Goal: Information Seeking & Learning: Check status

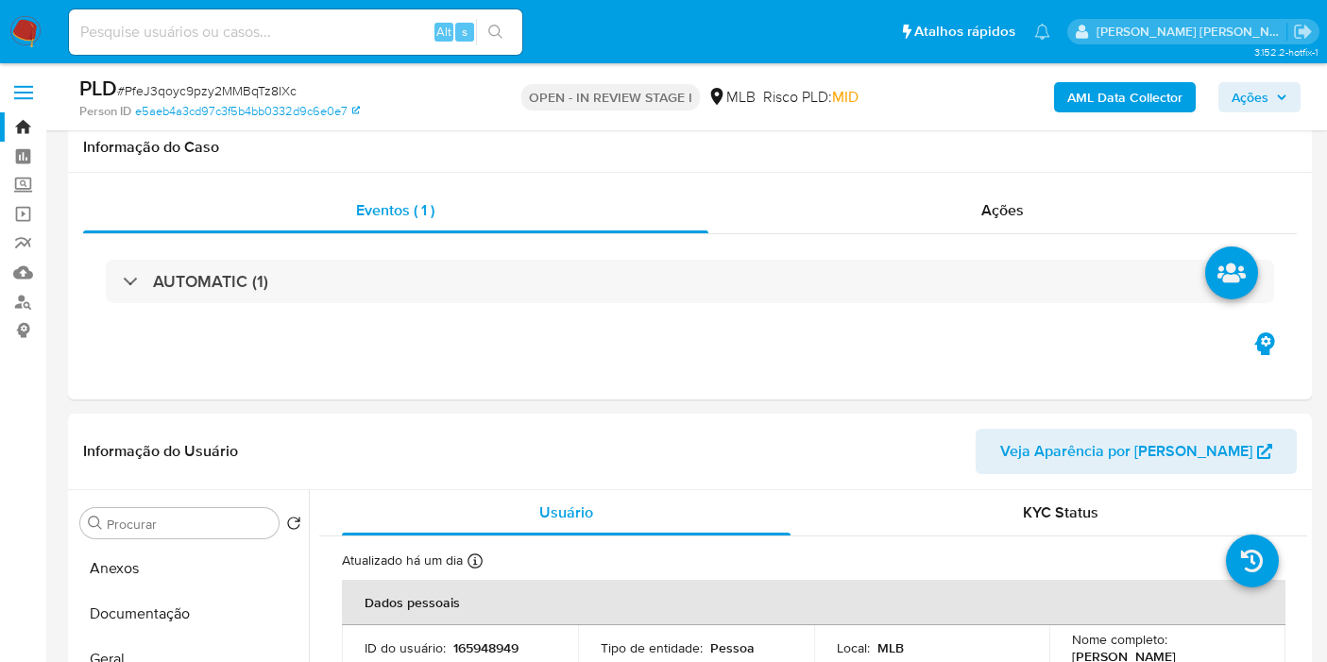
select select "10"
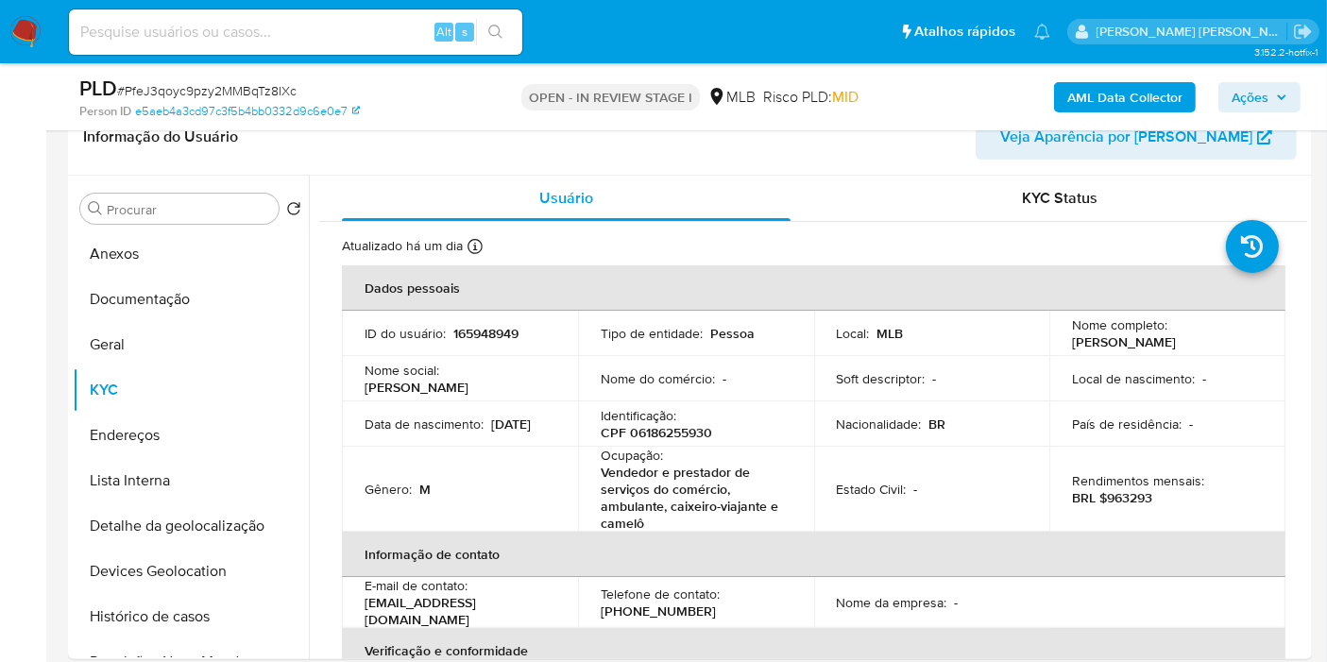
scroll to position [372, 0]
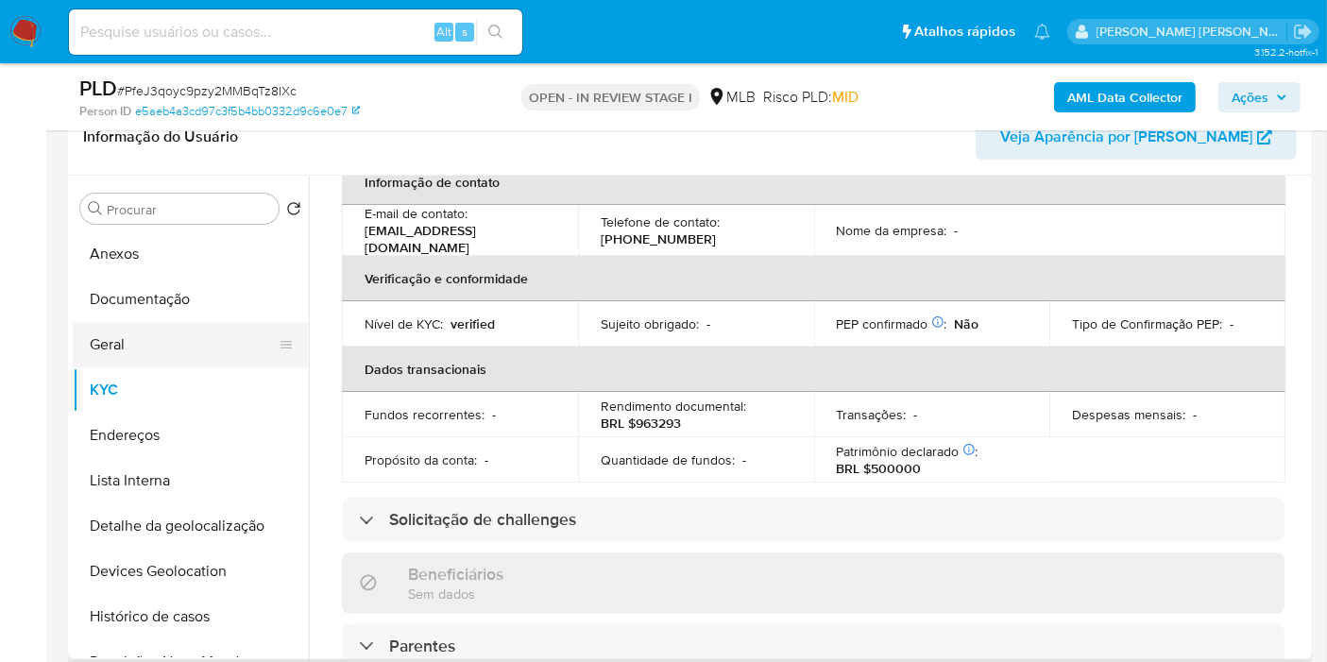
click at [108, 344] on button "Geral" at bounding box center [183, 344] width 221 height 45
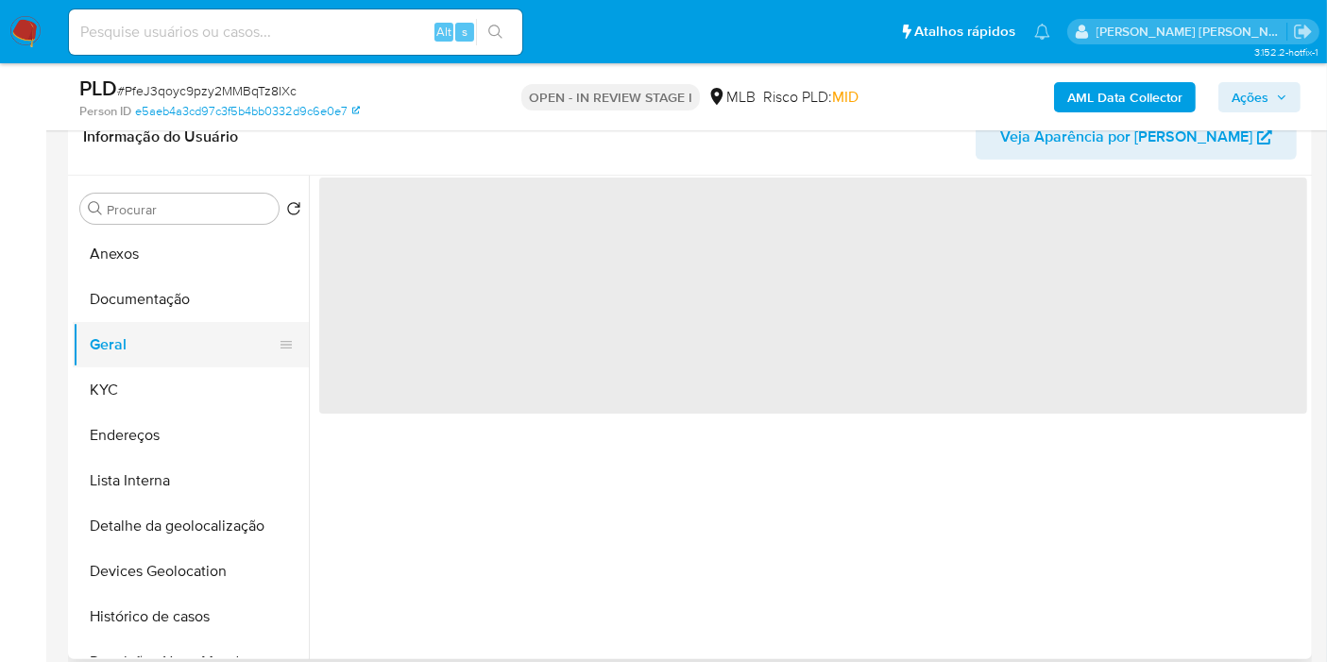
scroll to position [0, 0]
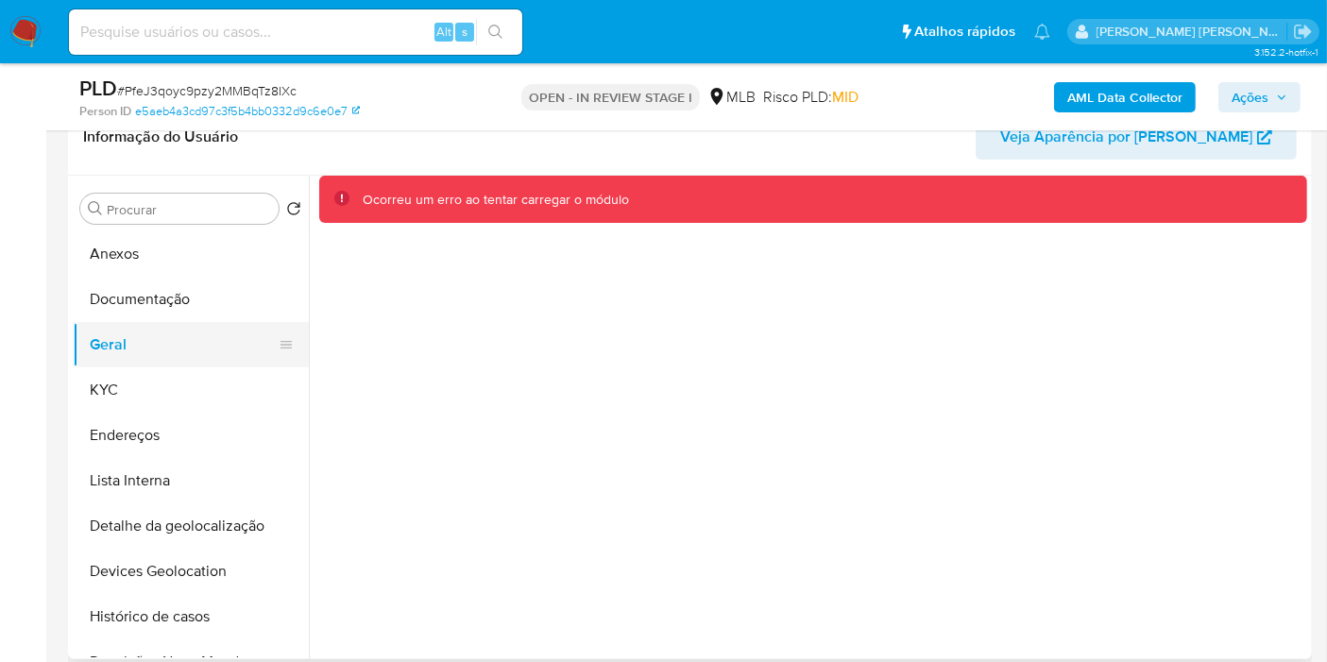
click at [198, 359] on button "Geral" at bounding box center [183, 344] width 221 height 45
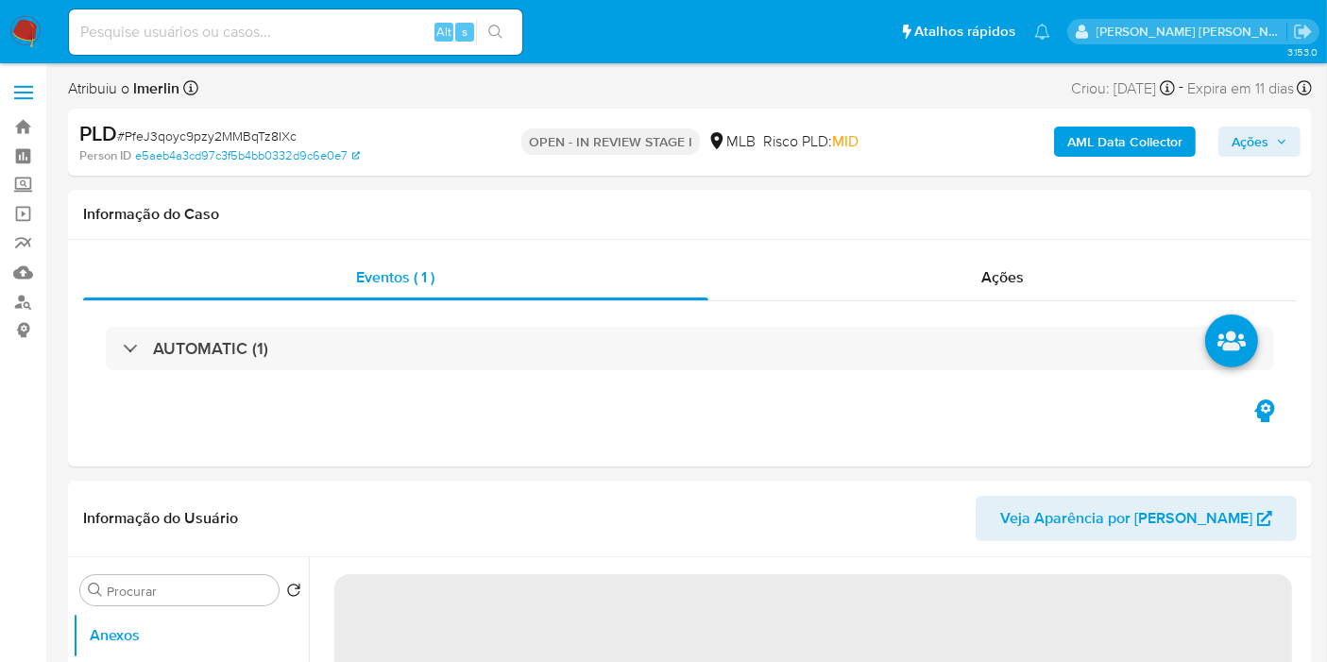
select select "10"
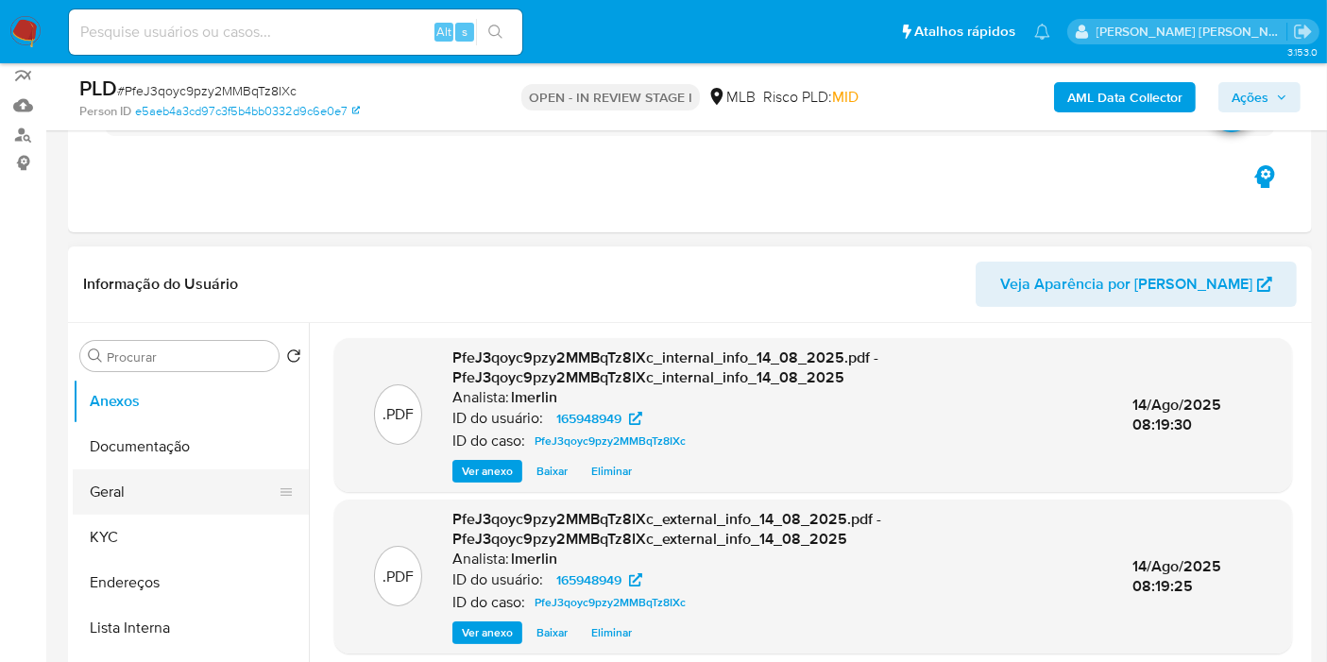
scroll to position [315, 0]
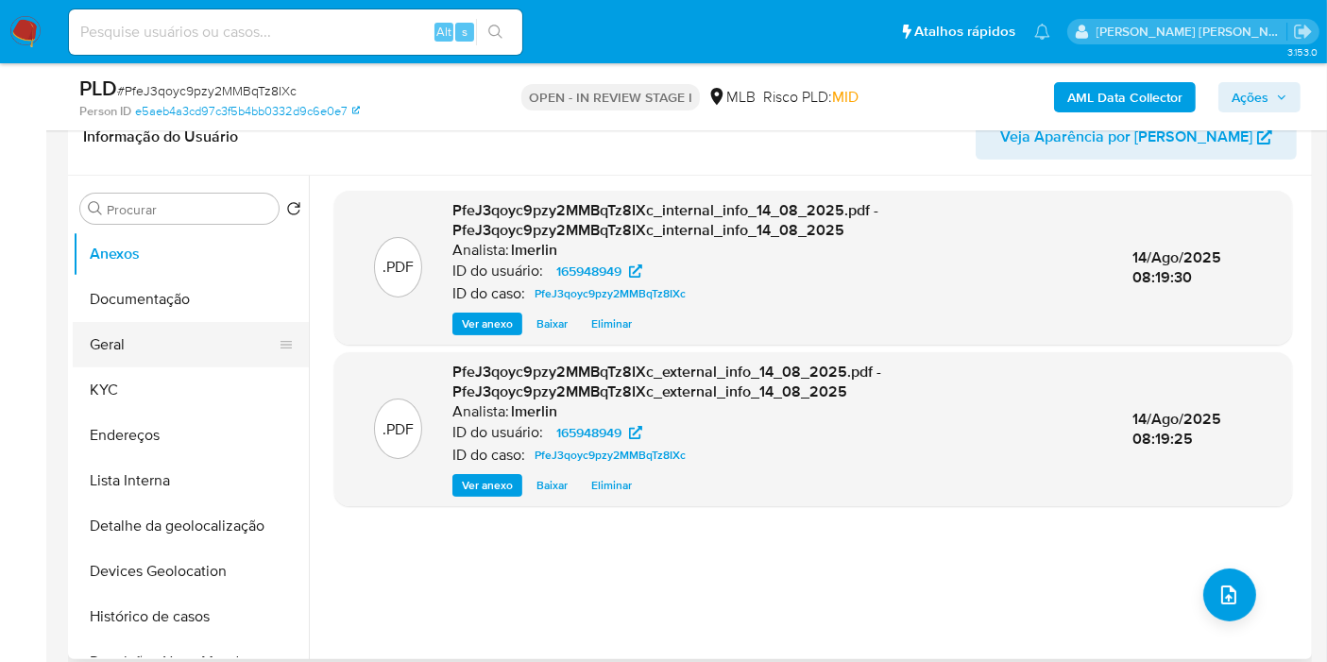
click at [192, 347] on button "Geral" at bounding box center [183, 344] width 221 height 45
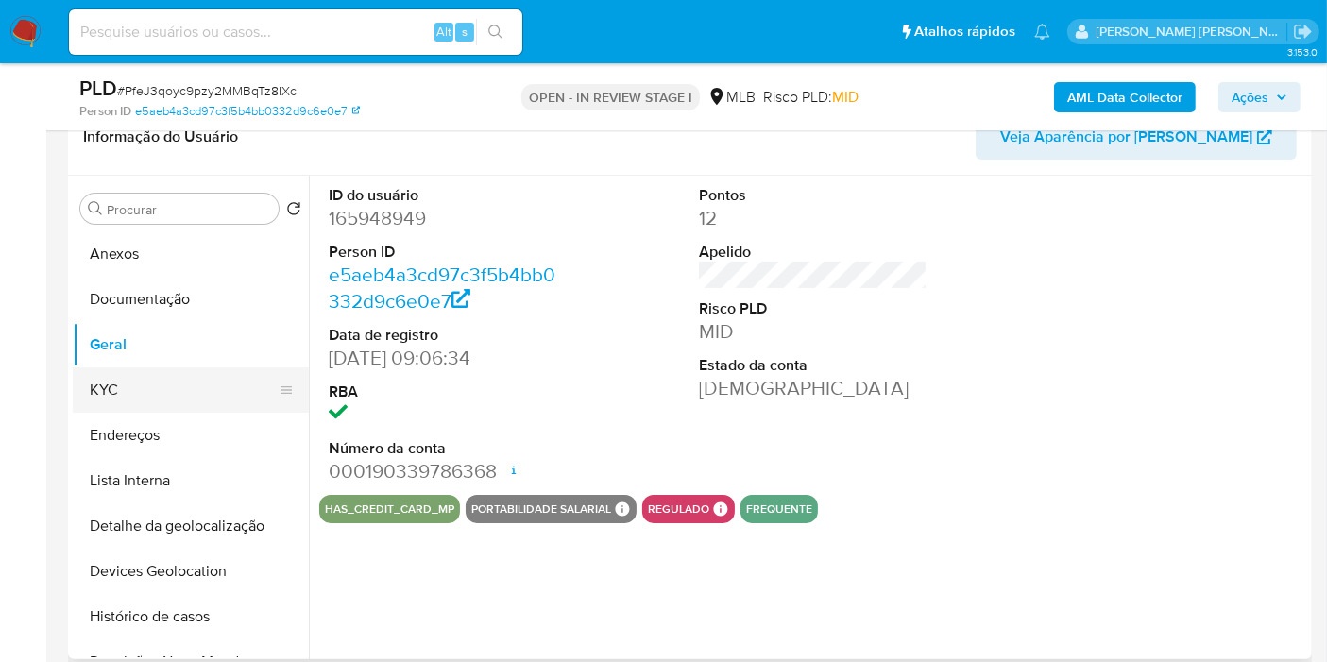
click at [137, 378] on button "KYC" at bounding box center [183, 389] width 221 height 45
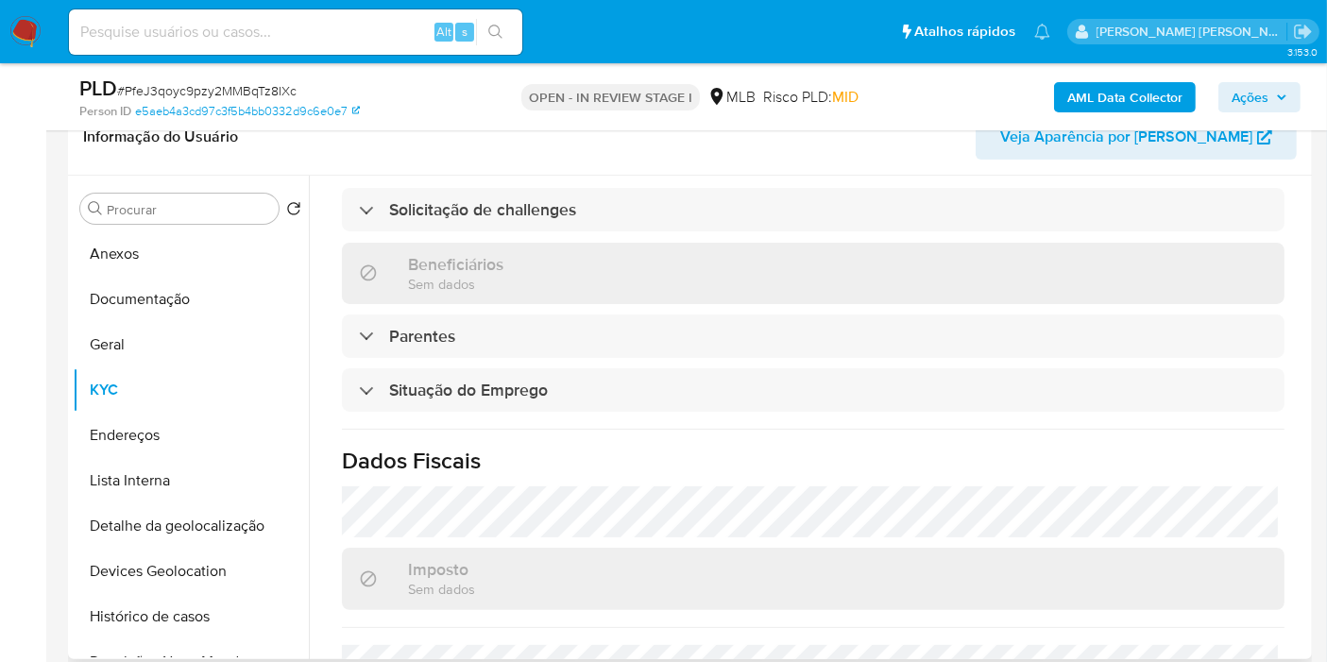
scroll to position [897, 0]
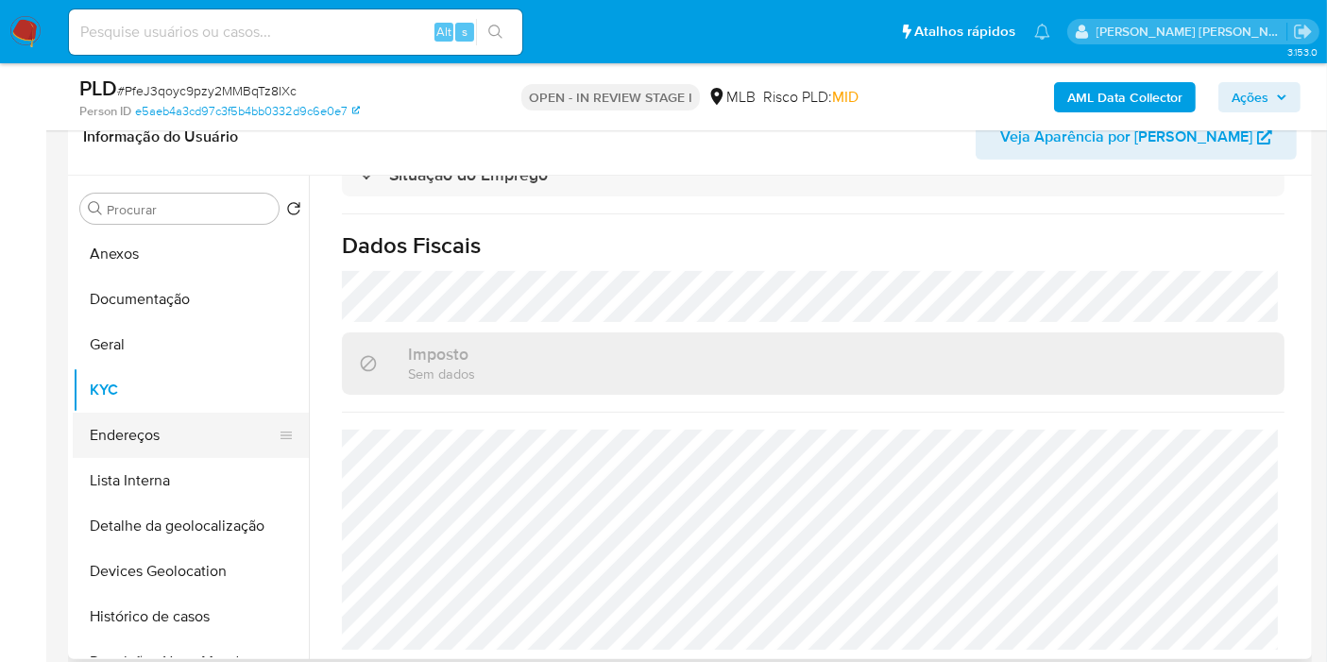
click at [184, 450] on button "Endereços" at bounding box center [183, 435] width 221 height 45
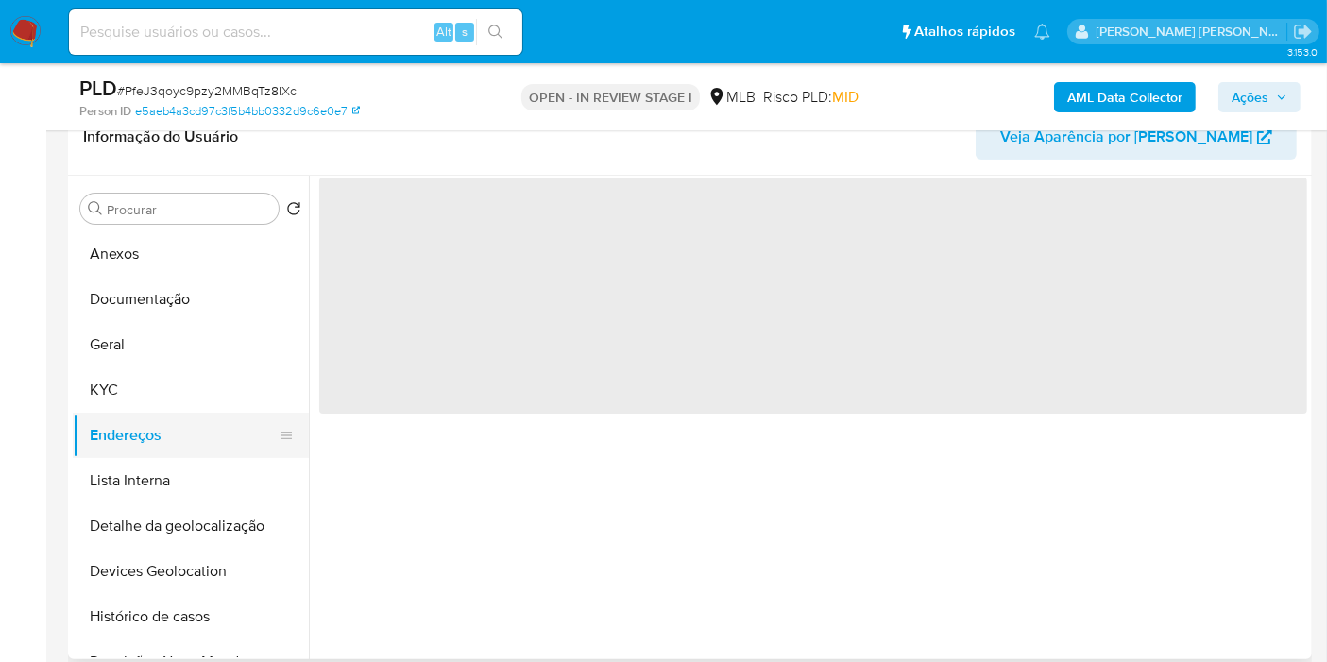
scroll to position [0, 0]
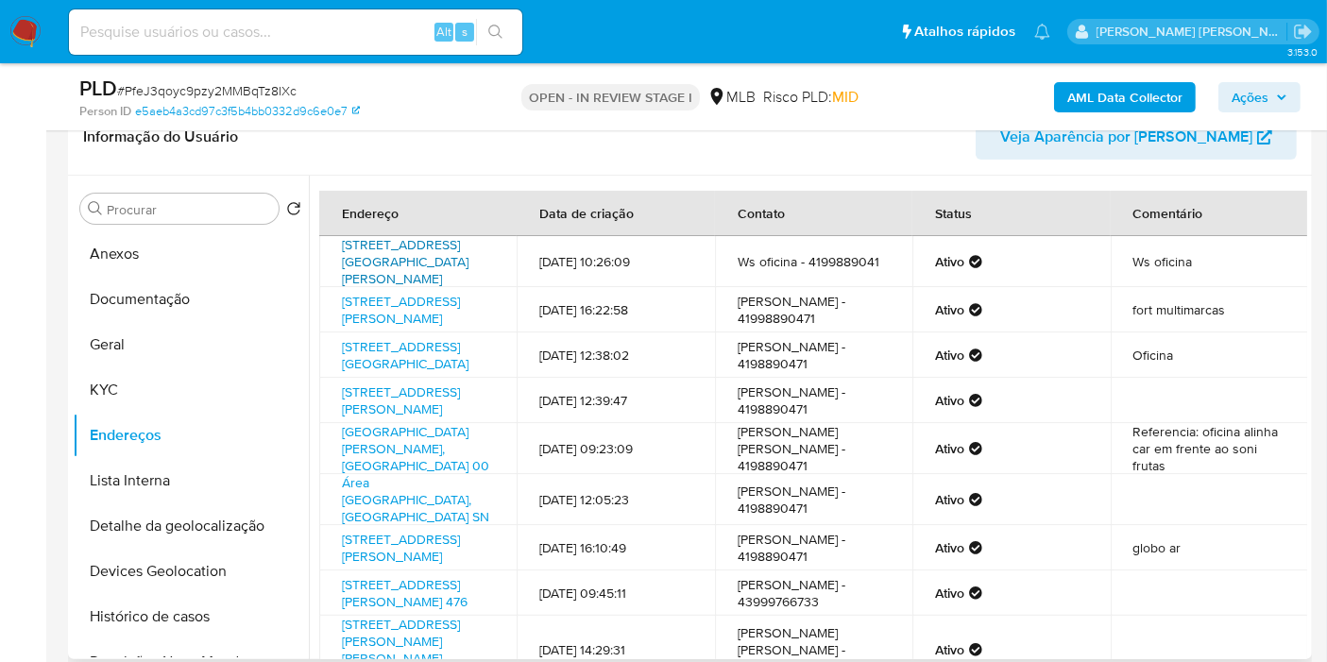
click at [415, 258] on link "Avenida Anita Garibaldi 2046, Curitiba, Paraná, 82200540, Brasil 2046" at bounding box center [405, 261] width 127 height 53
click at [199, 521] on button "Detalhe da geolocalização" at bounding box center [183, 526] width 221 height 45
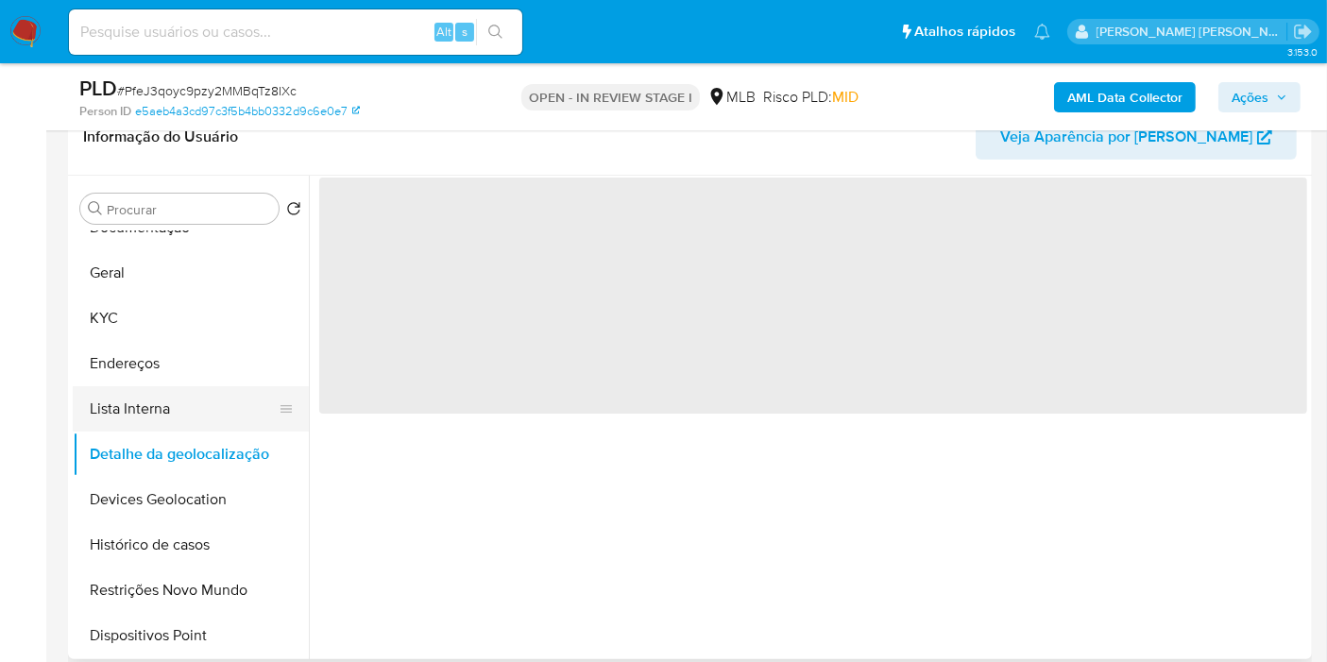
scroll to position [105, 0]
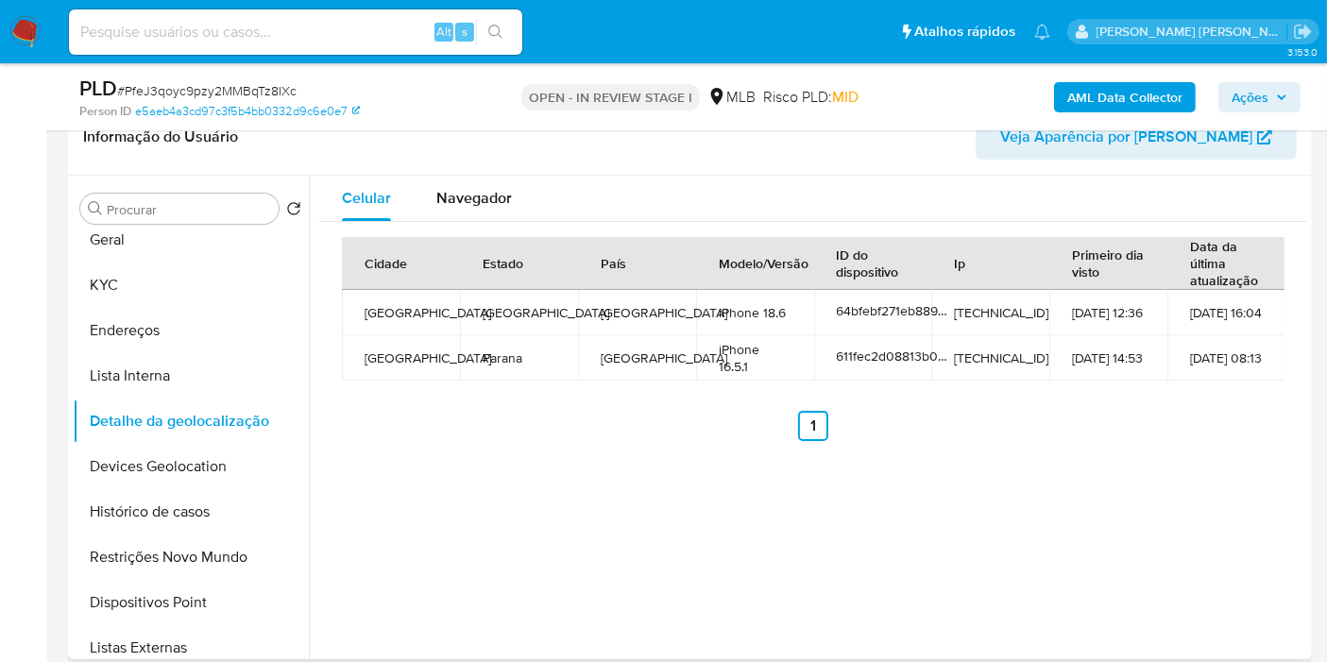
click at [1284, 419] on div "Cidade Estado País Modelo/Versão ID do dispositivo Ip Primeiro dia visto Data d…" at bounding box center [813, 339] width 988 height 234
click at [453, 198] on span "Navegador" at bounding box center [474, 198] width 76 height 22
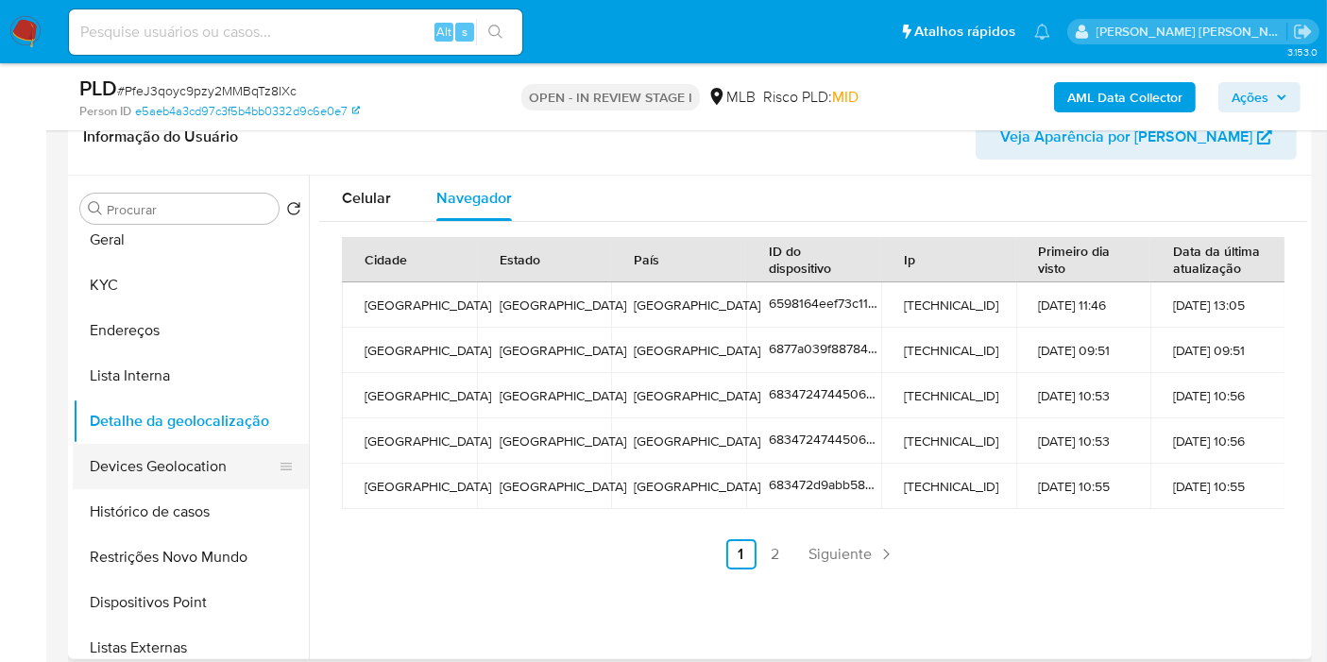
click at [196, 453] on button "Devices Geolocation" at bounding box center [183, 466] width 221 height 45
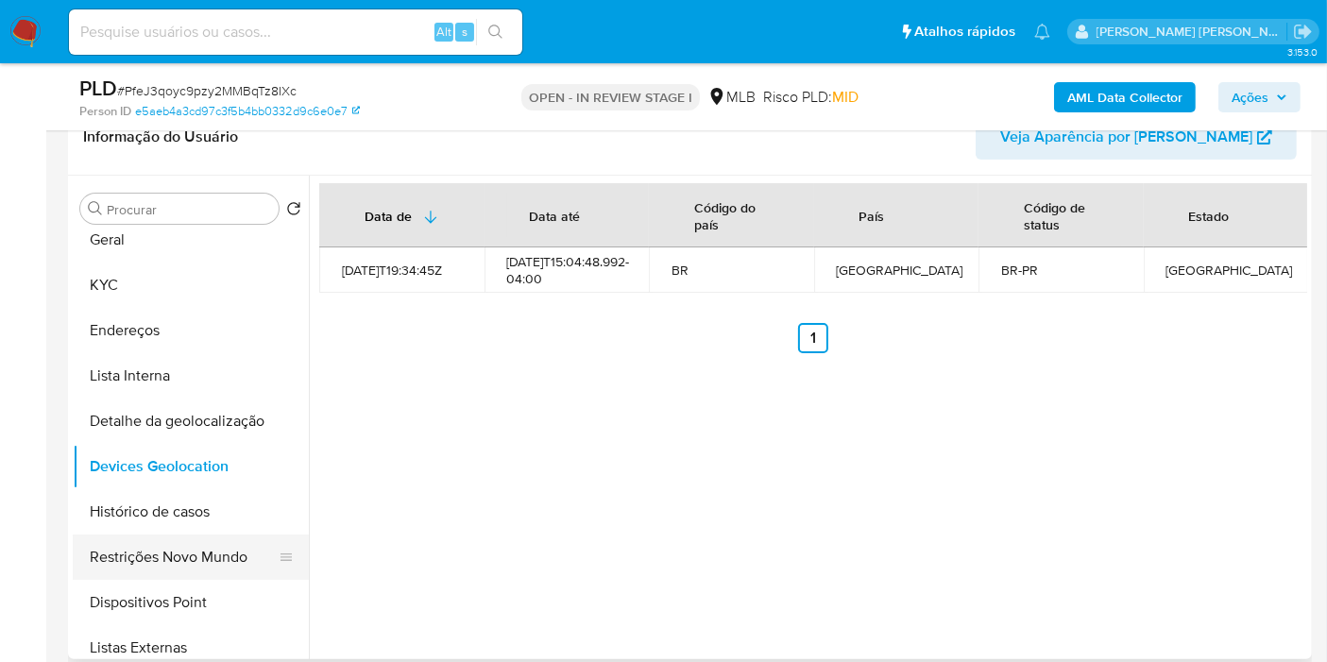
click at [139, 556] on button "Restrições Novo Mundo" at bounding box center [183, 557] width 221 height 45
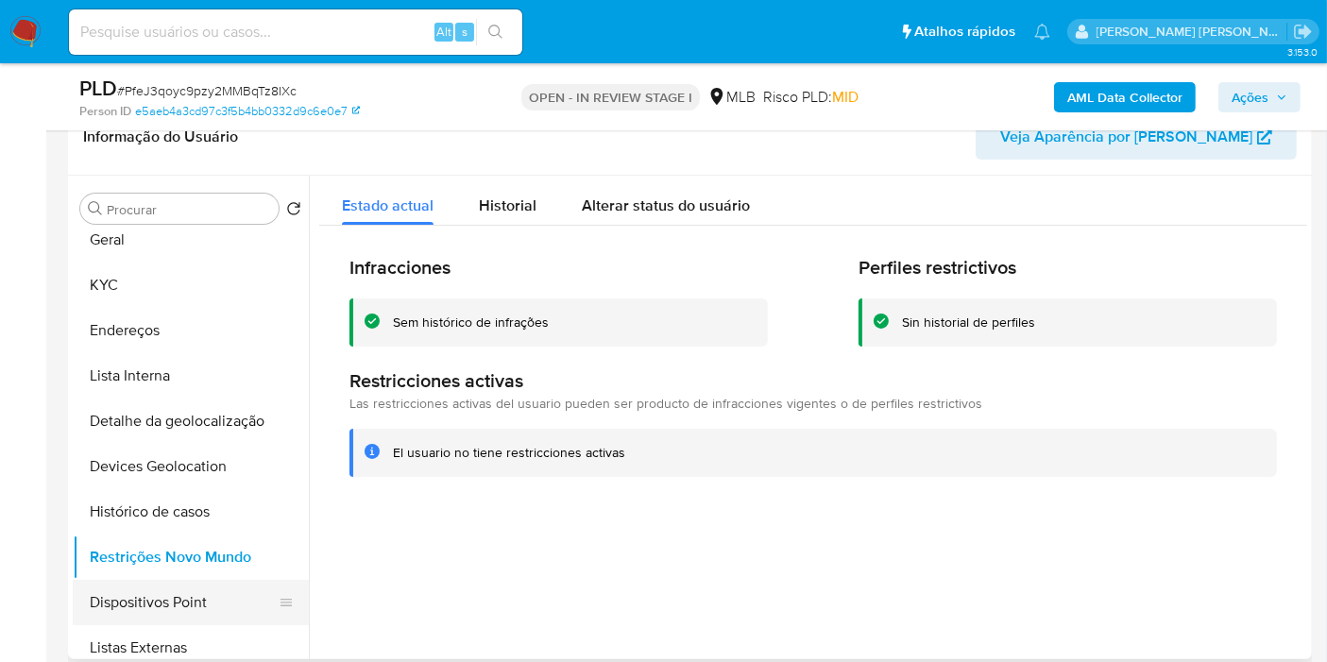
click at [186, 597] on button "Dispositivos Point" at bounding box center [183, 602] width 221 height 45
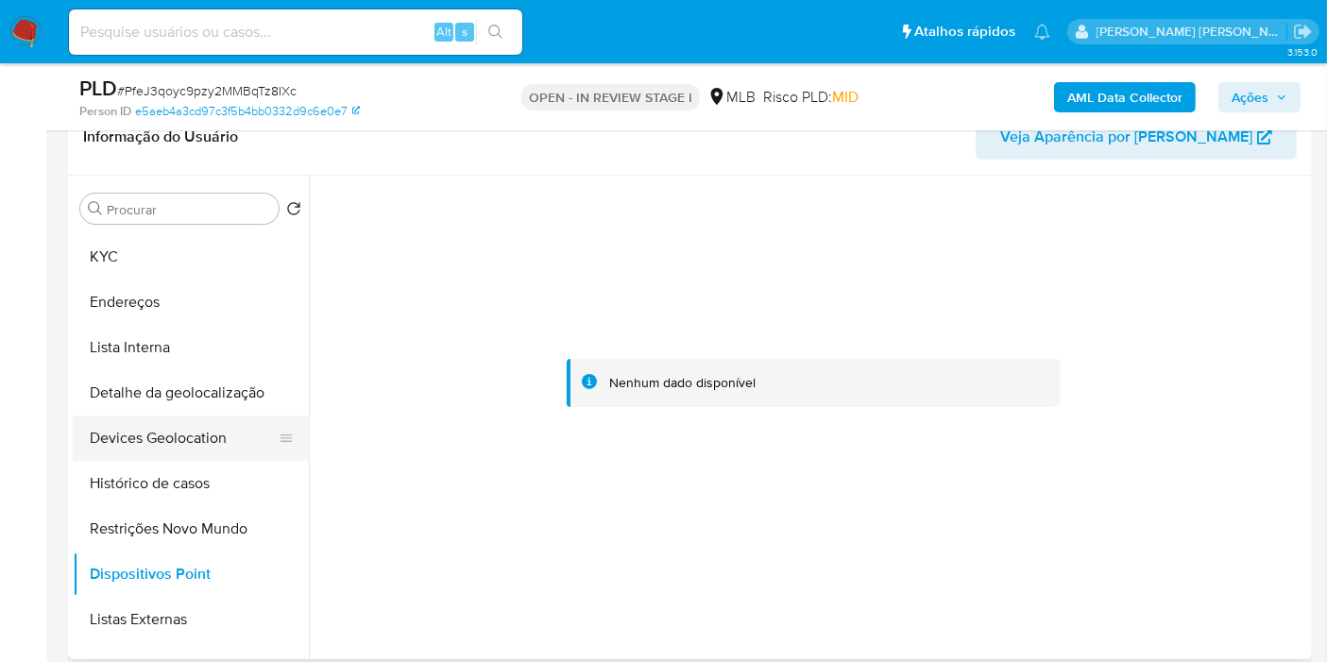
scroll to position [0, 0]
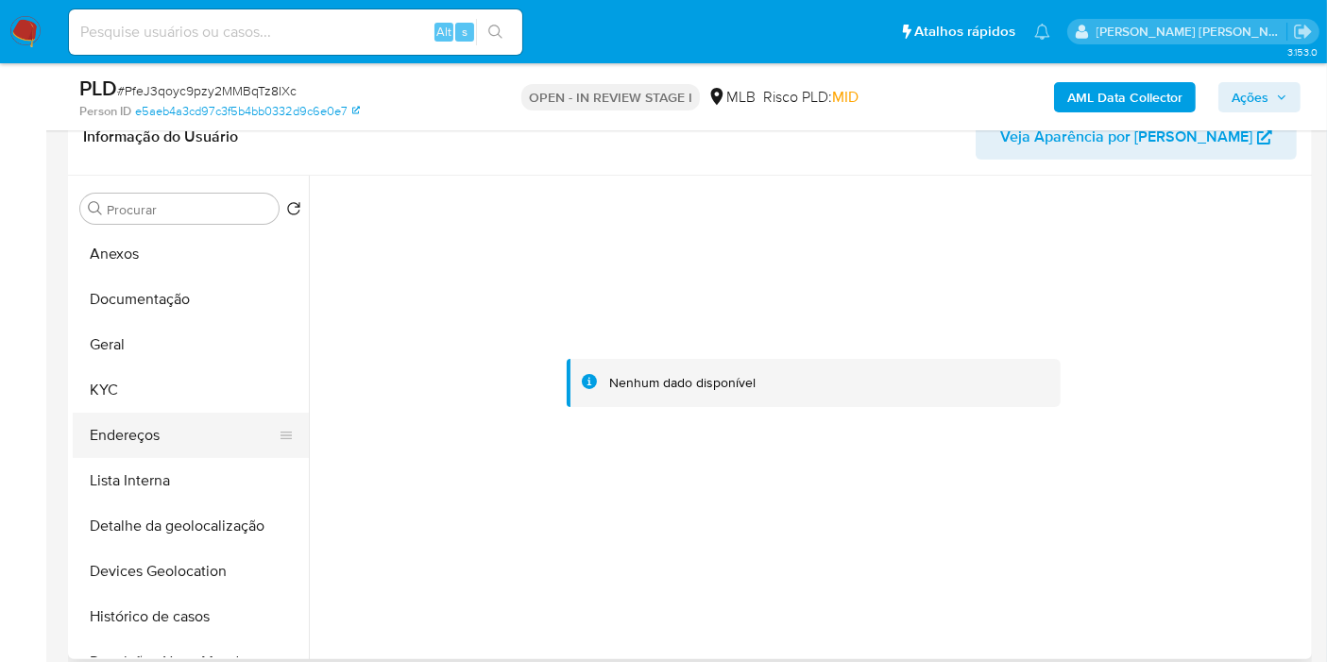
click at [165, 448] on button "Endereços" at bounding box center [183, 435] width 221 height 45
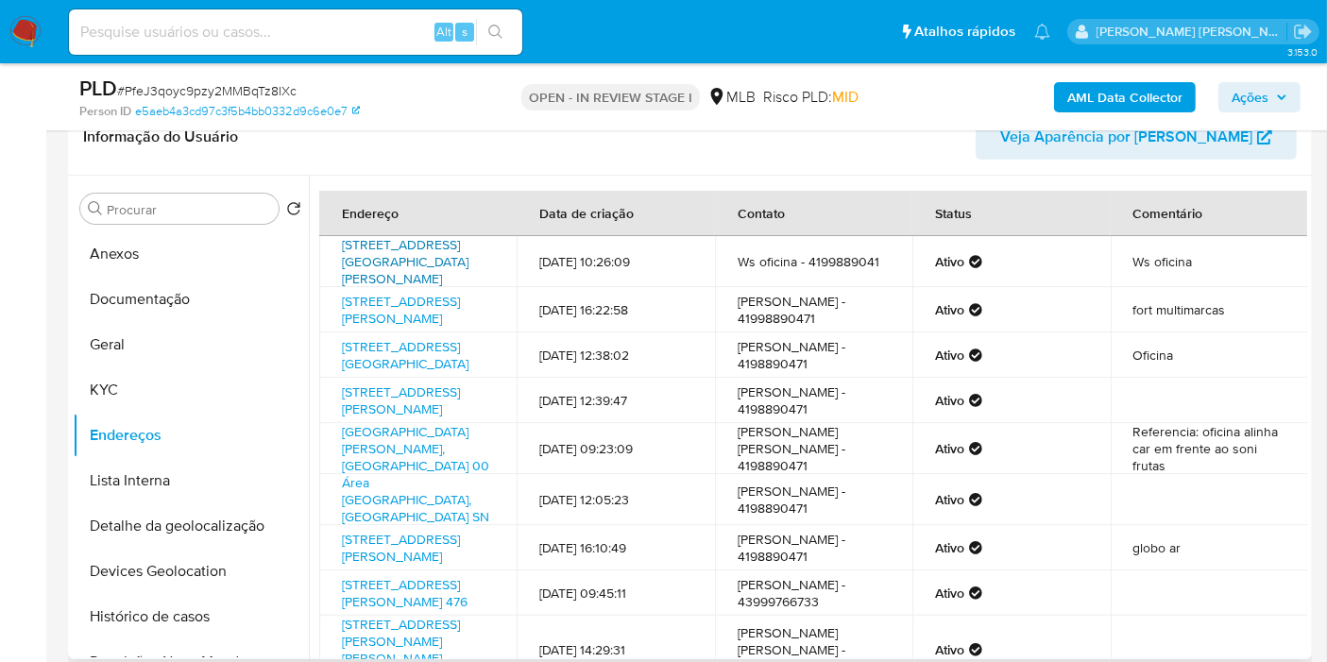
click at [442, 245] on link "Avenida Anita Garibaldi 2046, Curitiba, Paraná, 82200540, Brasil 2046" at bounding box center [405, 261] width 127 height 53
click at [124, 376] on button "KYC" at bounding box center [183, 389] width 221 height 45
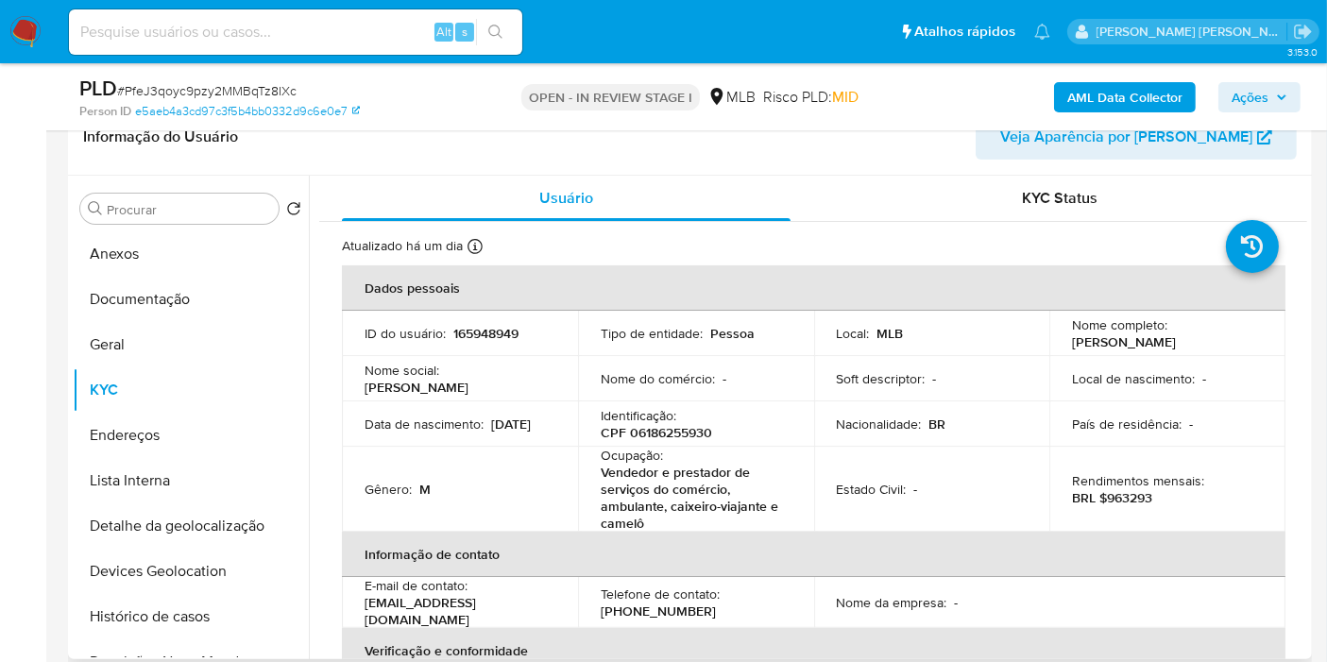
click at [641, 432] on p "CPF 06186255930" at bounding box center [656, 432] width 111 height 17
copy p "06186255930"
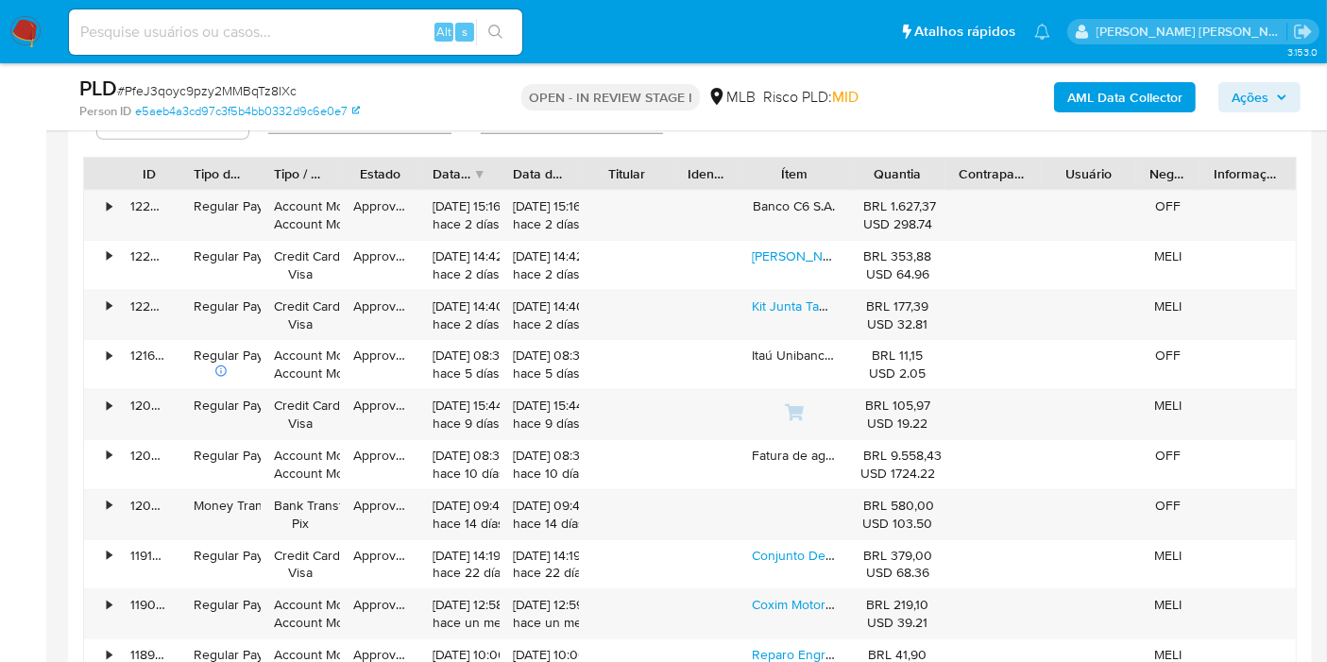
scroll to position [2204, 0]
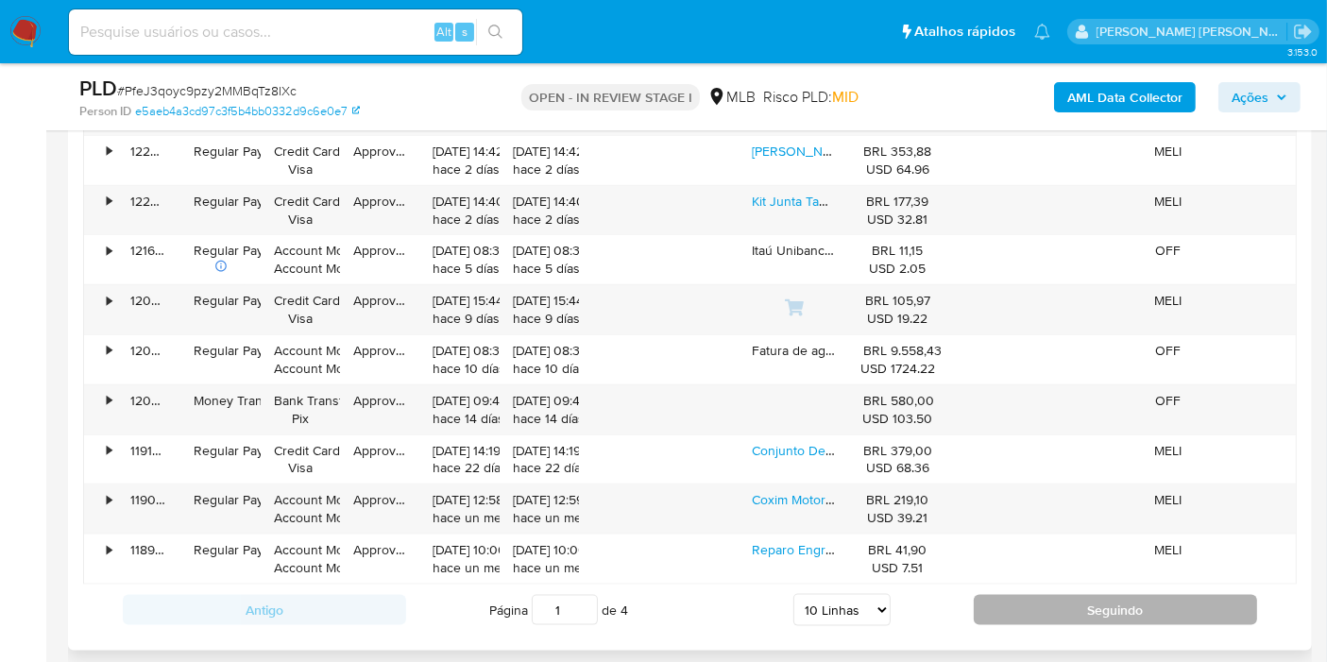
click at [1082, 603] on button "Seguindo" at bounding box center [1115, 610] width 283 height 30
type input "2"
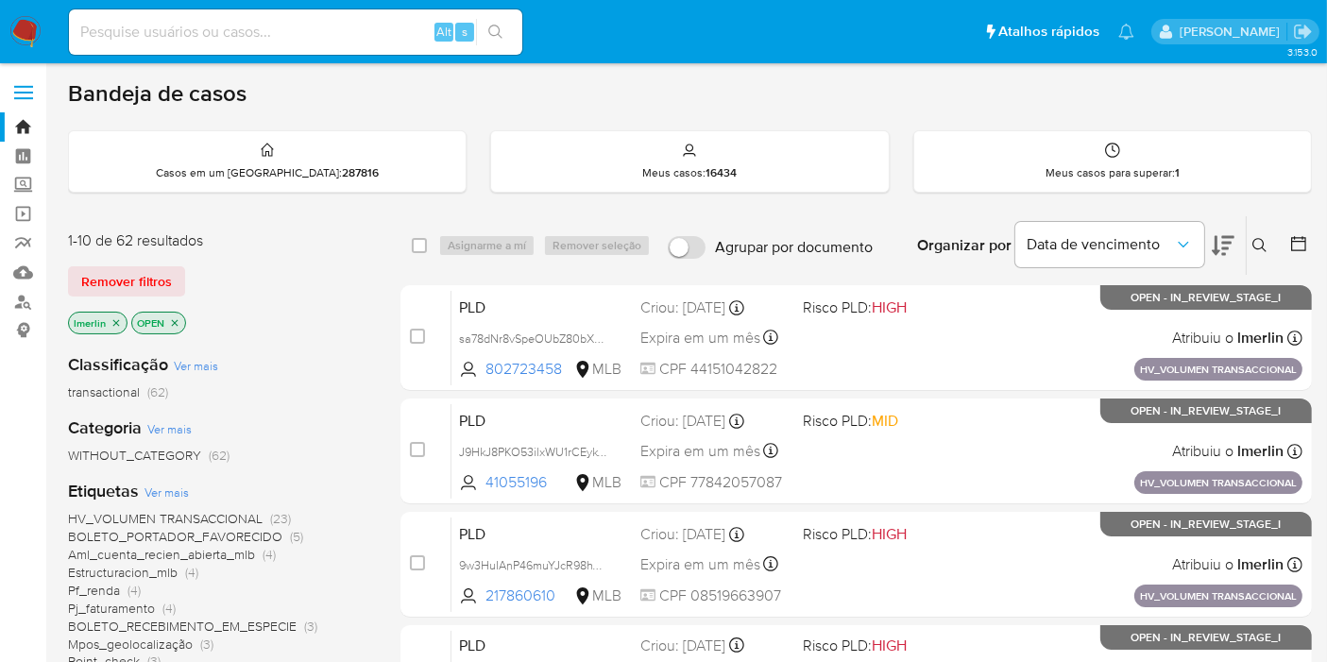
click at [143, 38] on input at bounding box center [295, 32] width 453 height 25
click at [1079, 174] on p "Meus casos para superar : 1" at bounding box center [1113, 172] width 134 height 15
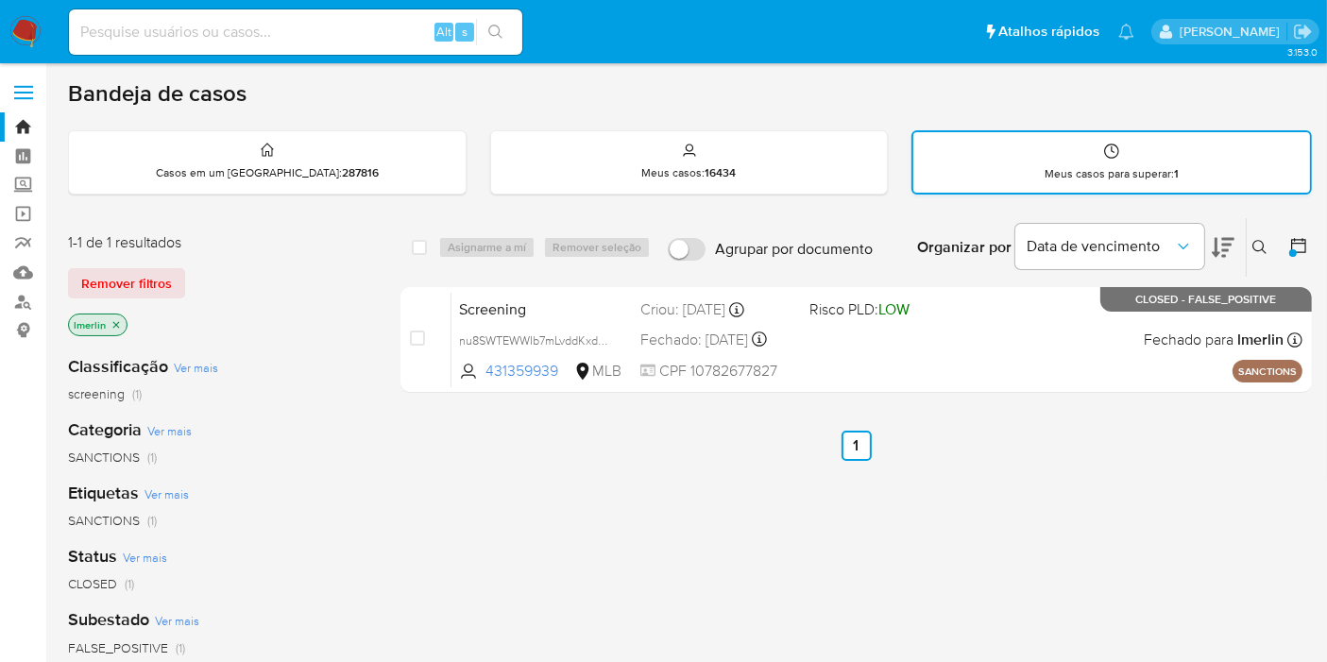
click at [1155, 166] on p "Meus casos para superar : 1" at bounding box center [1112, 173] width 134 height 15
click at [761, 165] on div "Meus casos : 16434" at bounding box center [689, 161] width 397 height 60
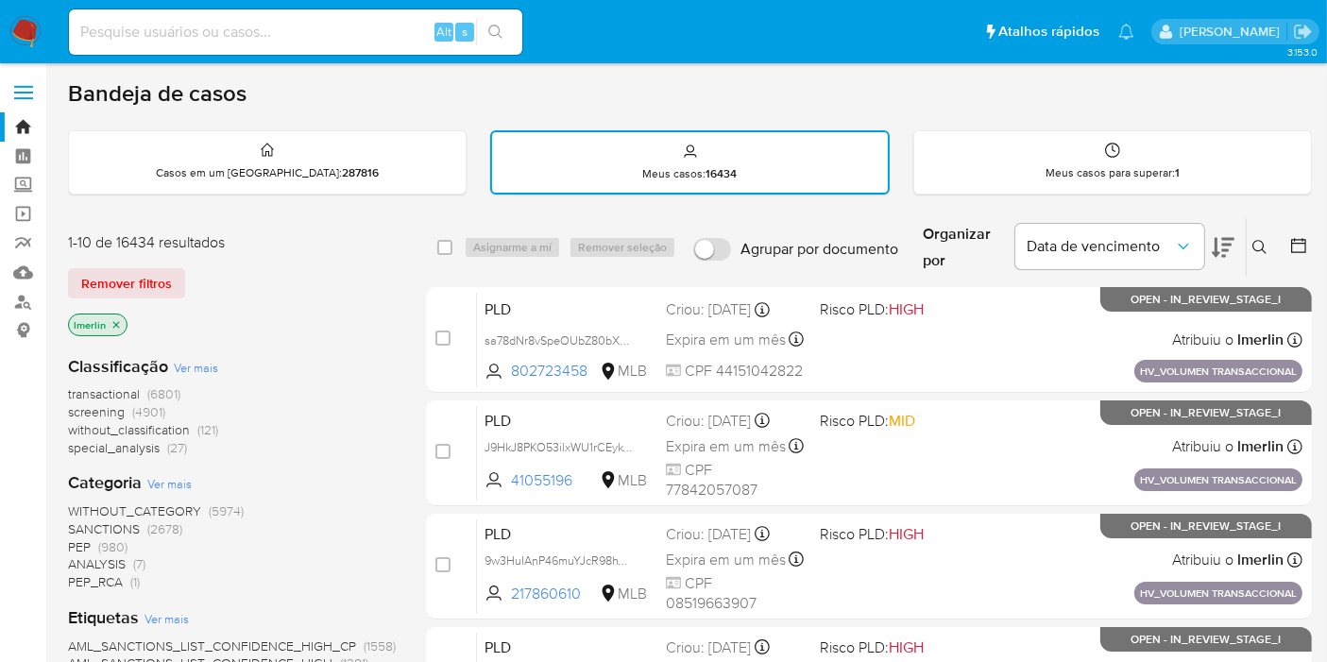
click at [373, 161] on div "Casos em um prato : 287816" at bounding box center [267, 161] width 397 height 60
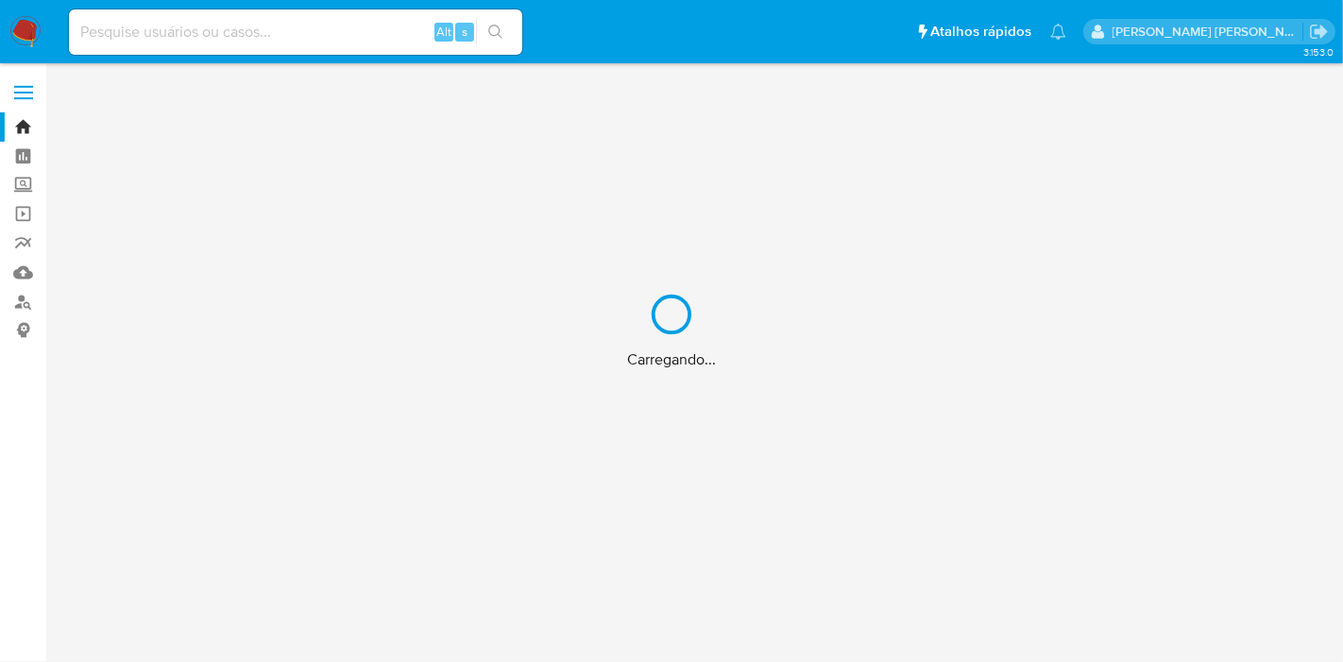
drag, startPoint x: 362, startPoint y: 41, endPoint x: 332, endPoint y: 25, distance: 34.2
click at [356, 37] on div "Carregando..." at bounding box center [671, 331] width 1343 height 662
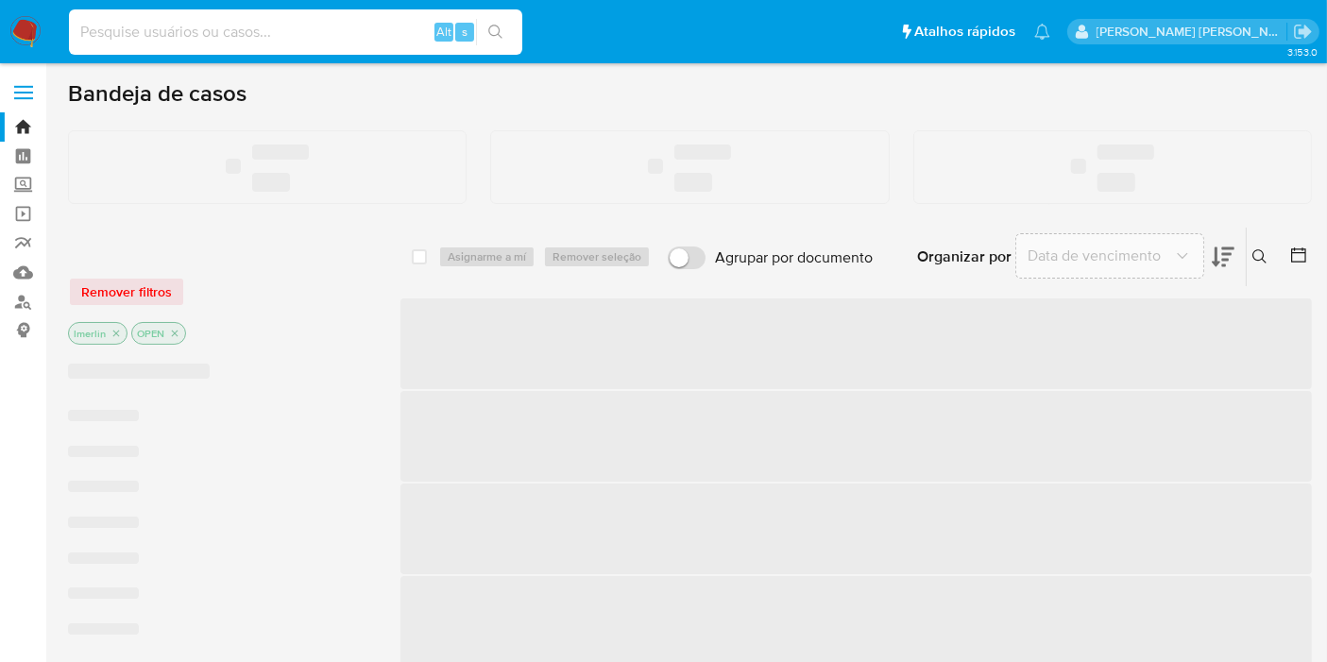
click at [238, 37] on input at bounding box center [295, 32] width 453 height 25
paste input "O7I0U8YWbtCOjhJYdLkgOfHH"
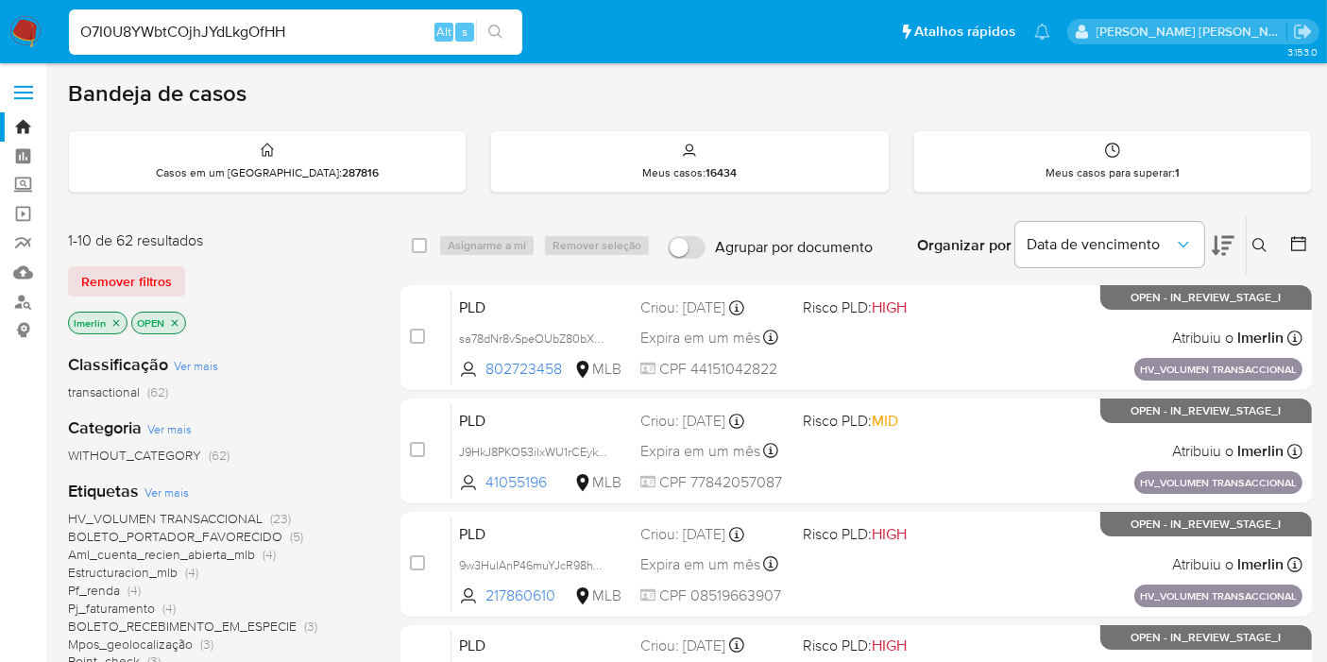
type input "O7I0U8YWbtCOjhJYdLkgOfHH"
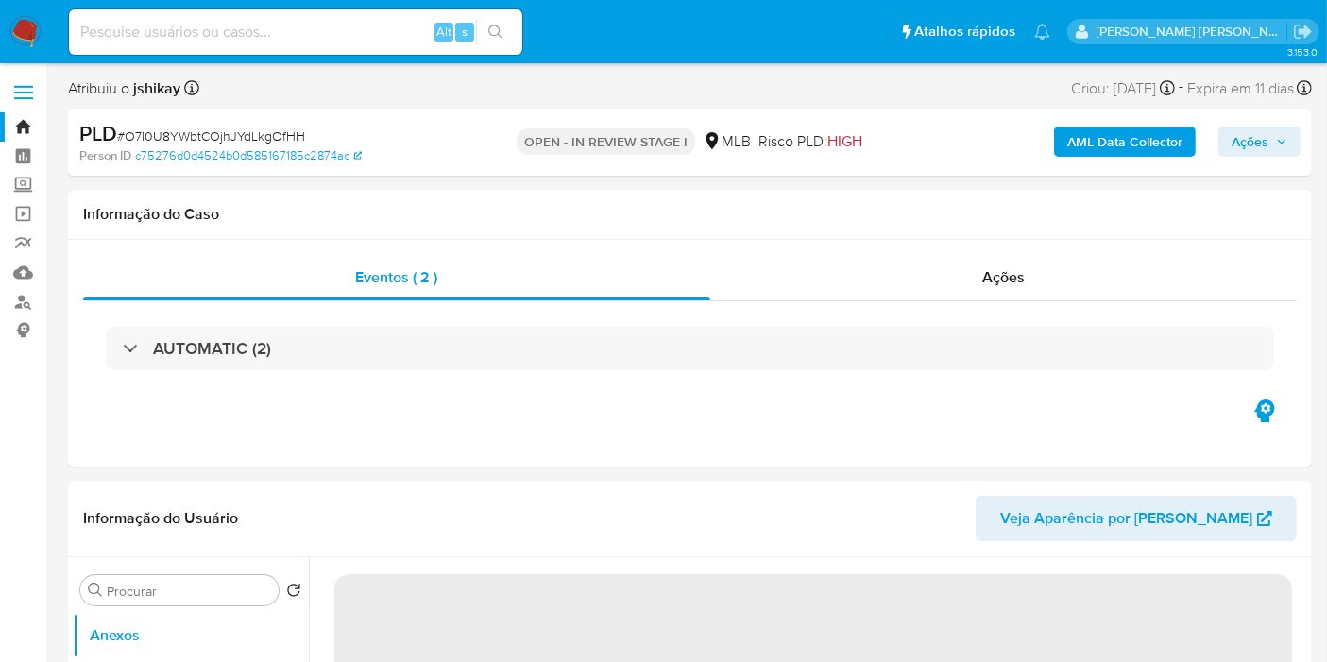
select select "10"
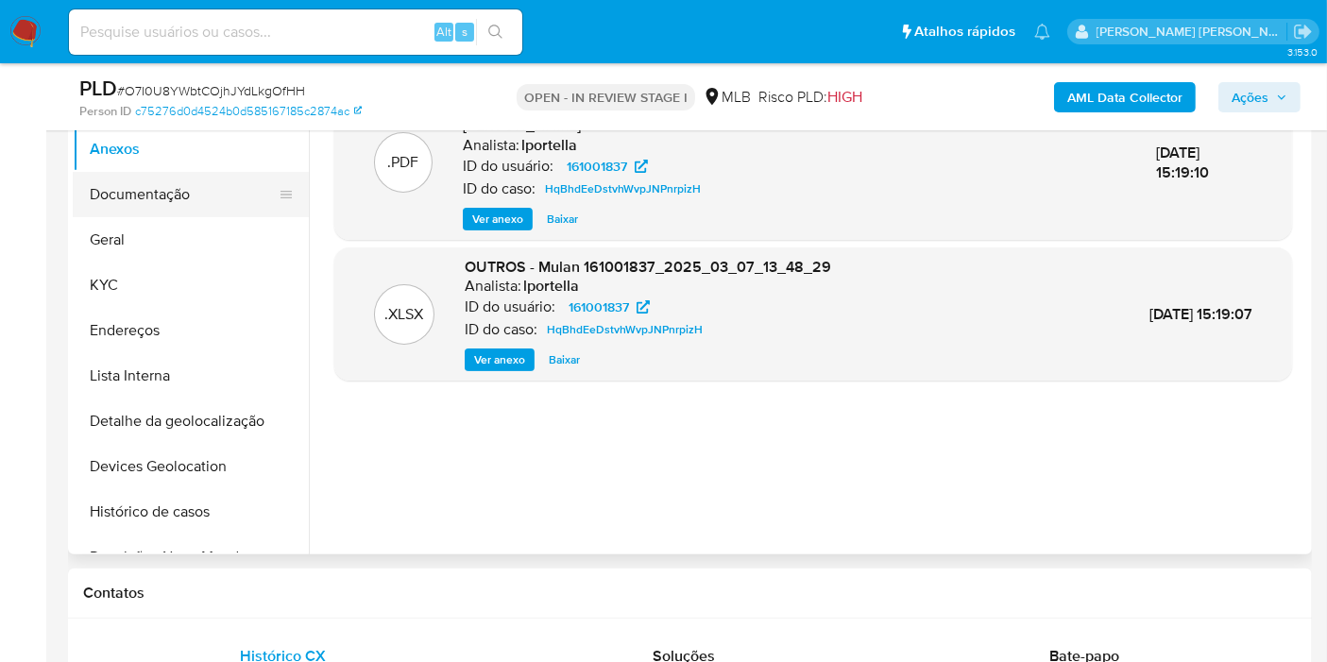
click at [200, 193] on button "Documentação" at bounding box center [183, 194] width 221 height 45
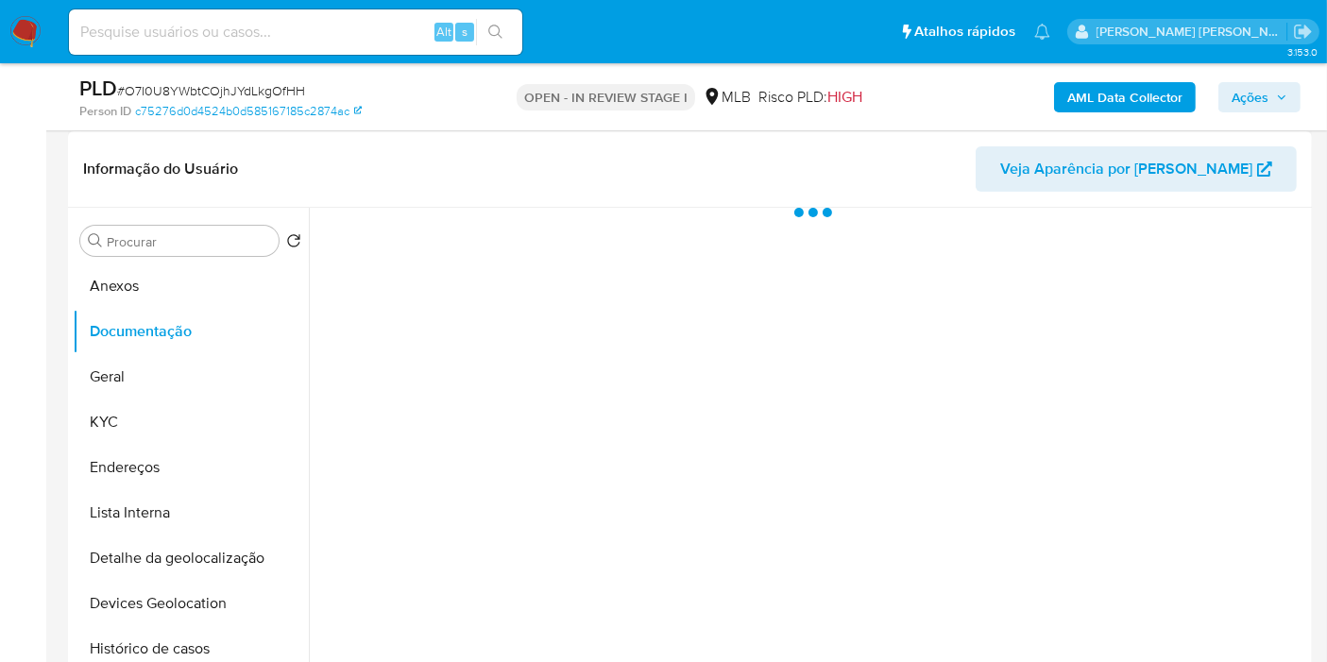
scroll to position [315, 0]
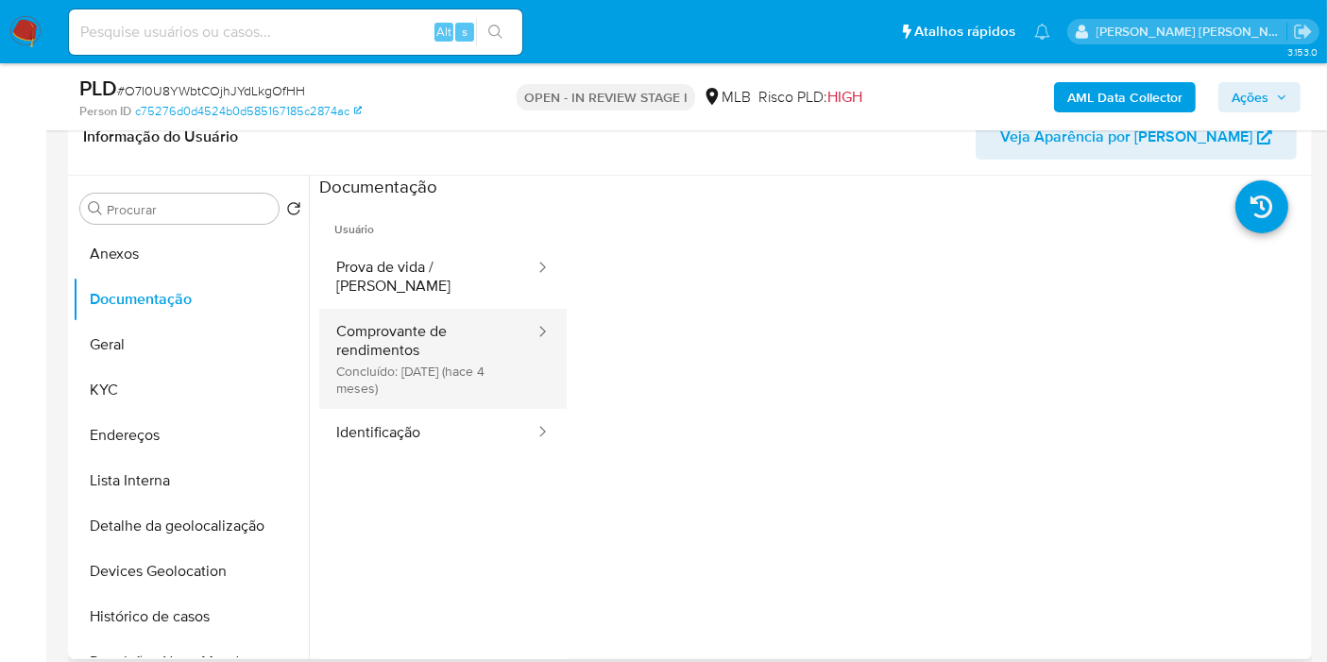
click at [456, 325] on button "Comprovante de rendimentos Concluído: 19/04/2025 (hace 4 meses)" at bounding box center [427, 359] width 217 height 100
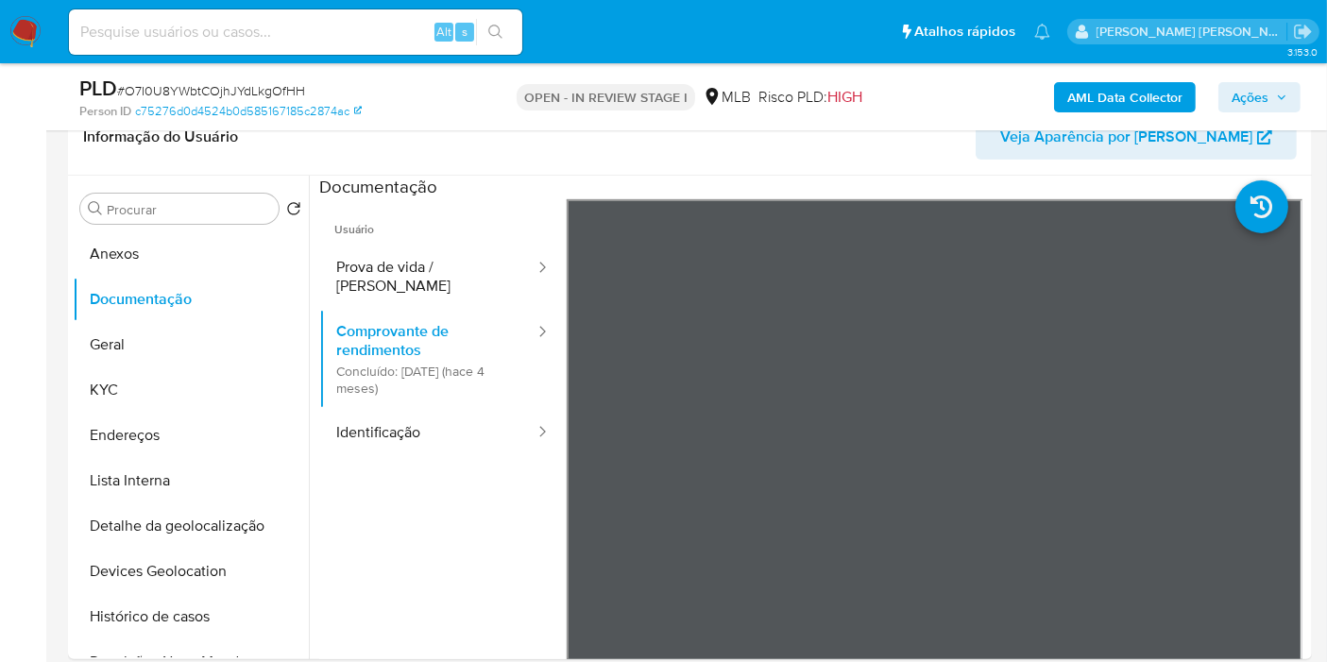
drag, startPoint x: 0, startPoint y: 440, endPoint x: 497, endPoint y: 5, distance: 660.7
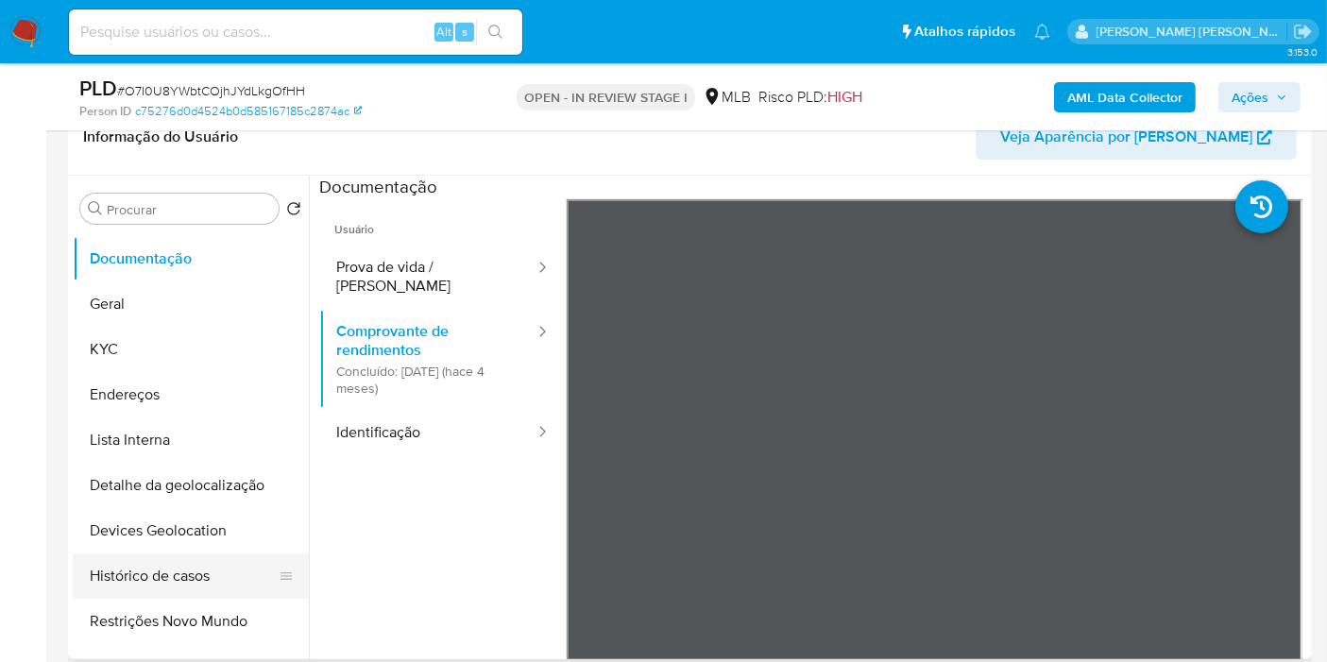
scroll to position [105, 0]
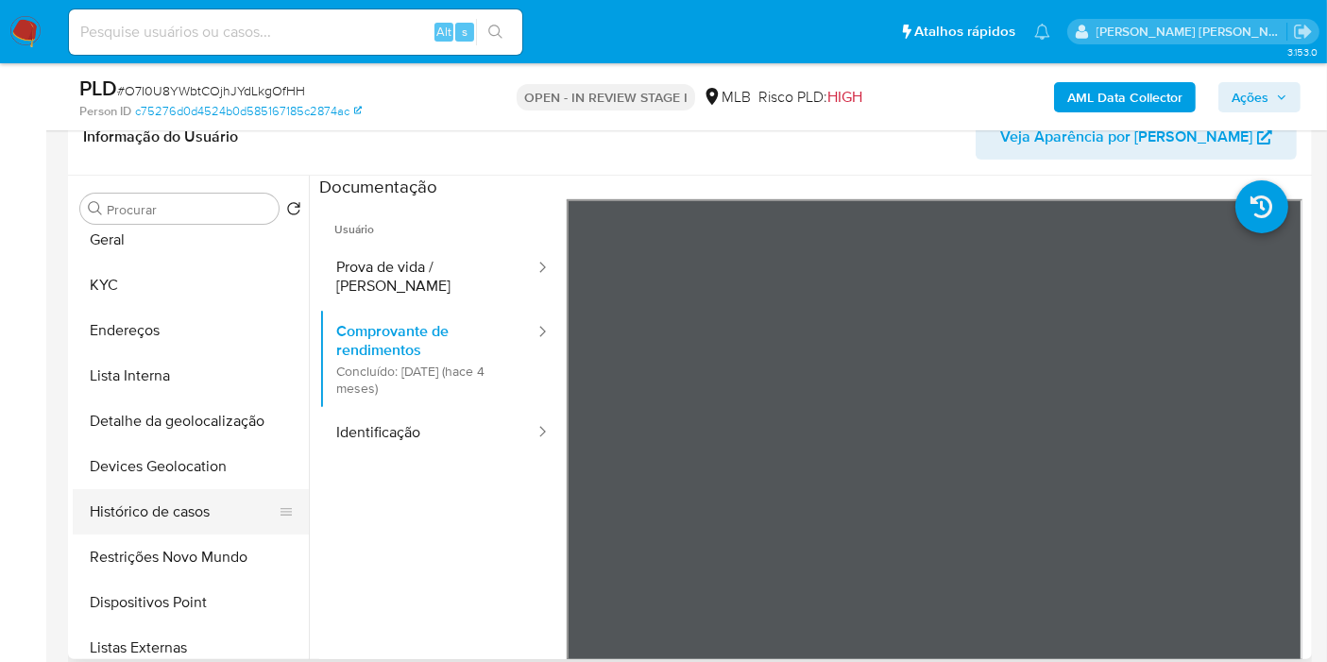
click at [203, 526] on button "Histórico de casos" at bounding box center [183, 511] width 221 height 45
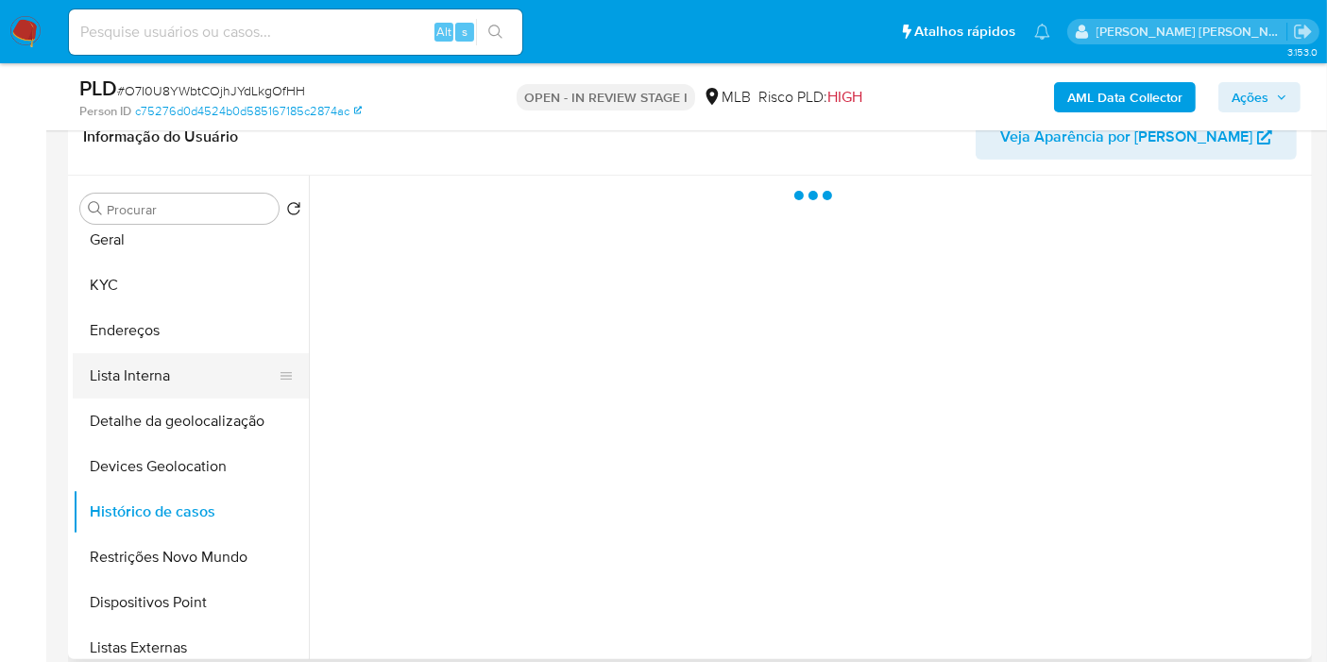
scroll to position [0, 0]
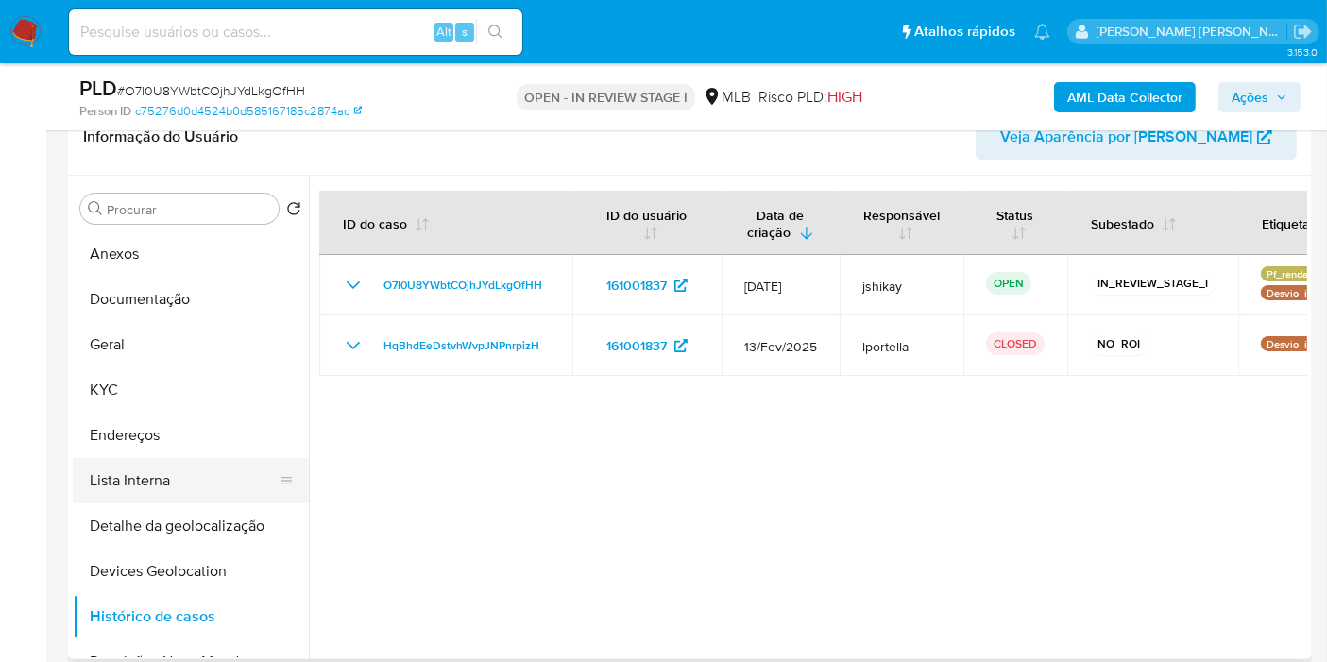
click at [227, 384] on button "KYC" at bounding box center [191, 389] width 236 height 45
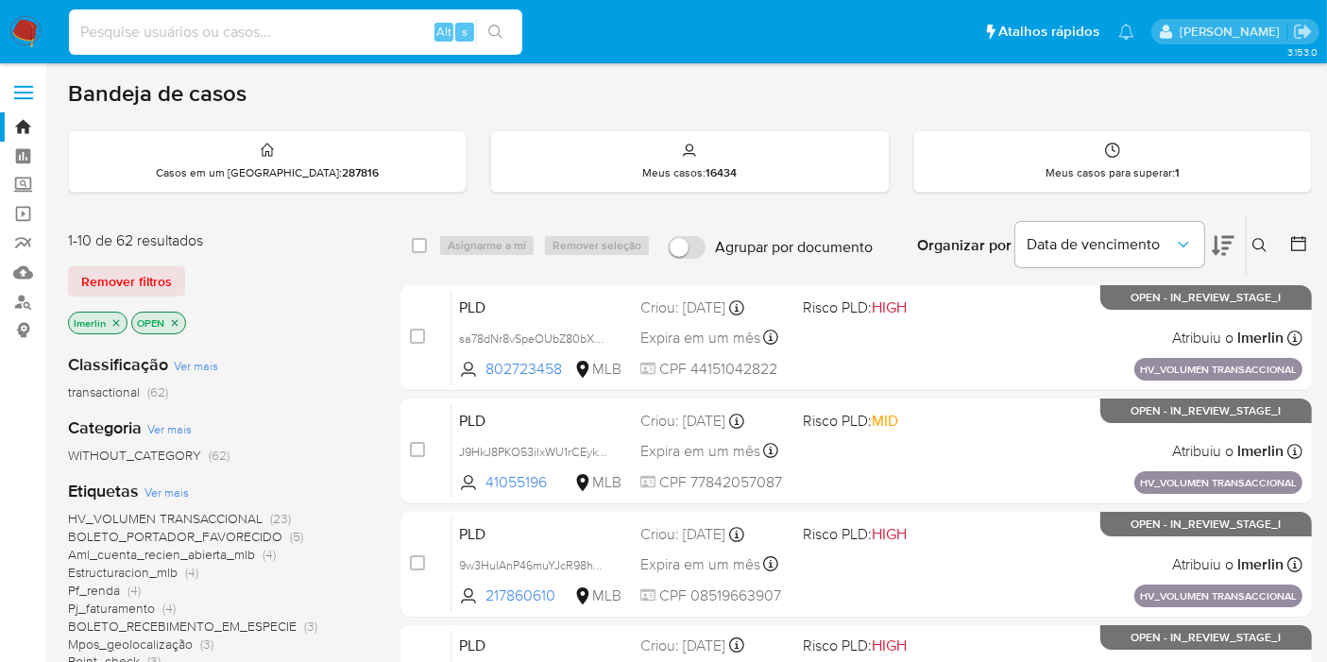
click at [133, 27] on input at bounding box center [295, 32] width 453 height 25
paste input "O7I0U8YWbtCOjhJYdLkgOfHH"
type input "O7I0U8YWbtCOjhJYdLkgOfHH"
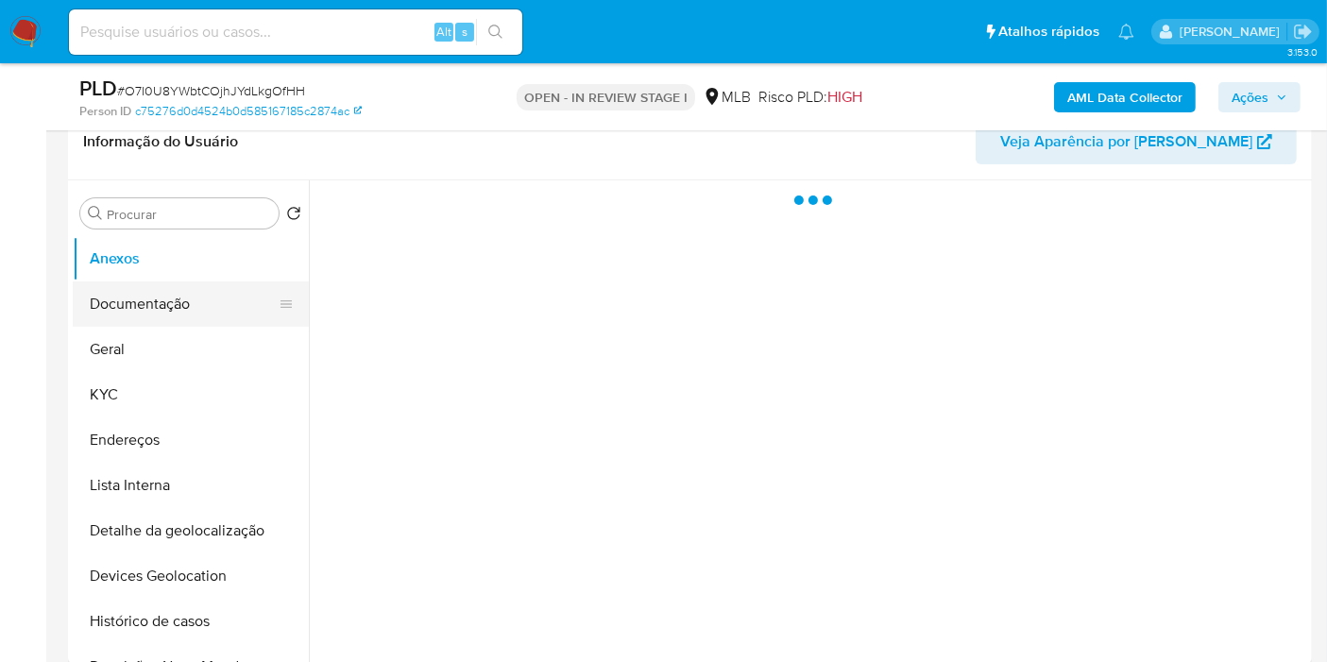
scroll to position [315, 0]
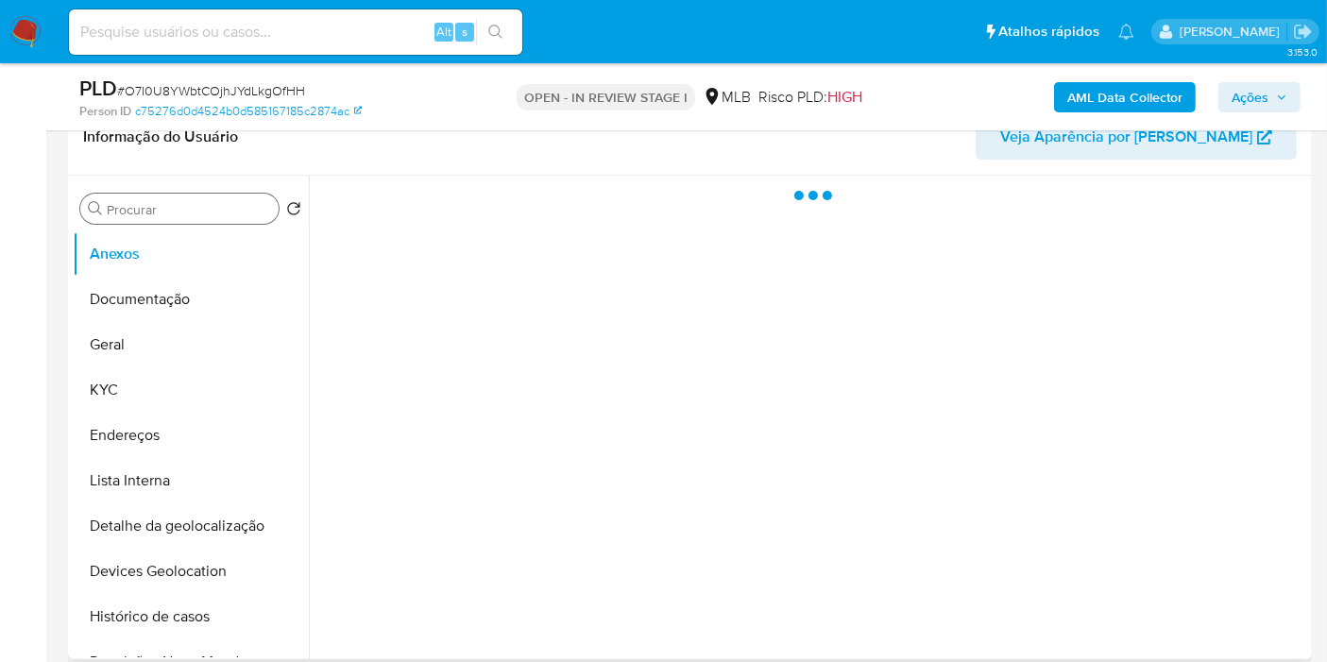
click at [180, 218] on div "Procurar" at bounding box center [179, 209] width 198 height 30
click at [183, 215] on input "Procurar" at bounding box center [189, 209] width 164 height 17
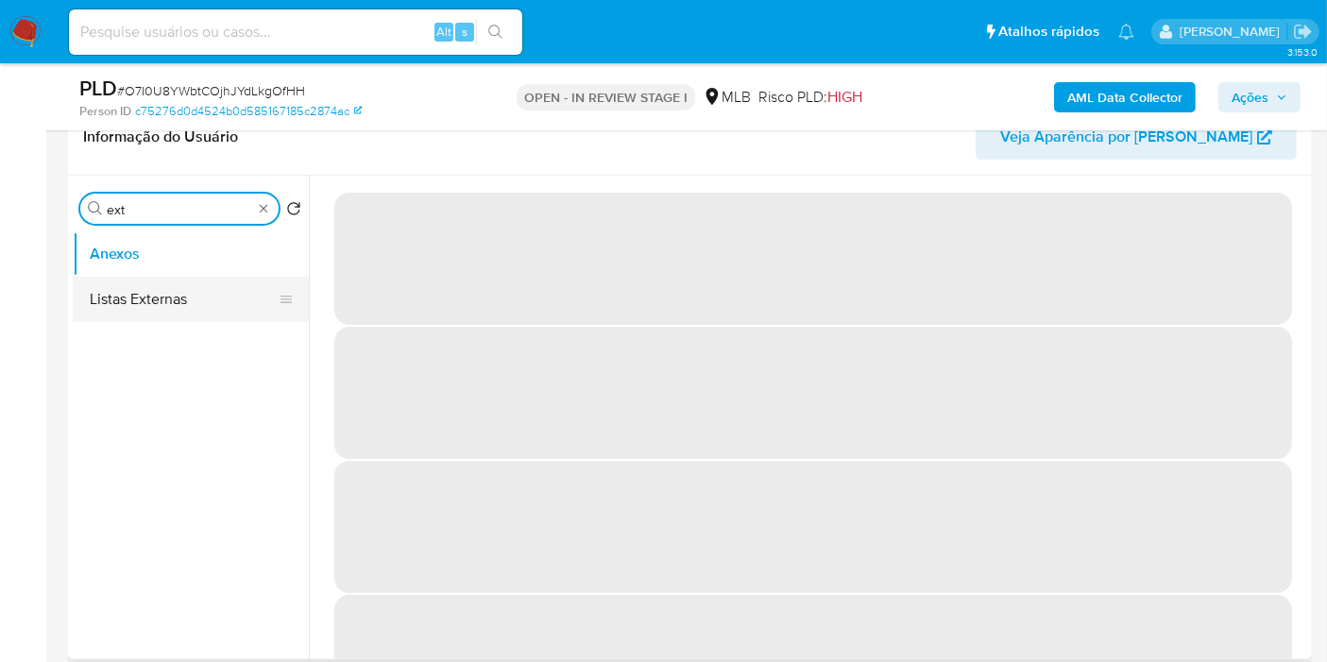
type input "ext"
click at [188, 298] on button "Listas Externas" at bounding box center [183, 299] width 221 height 45
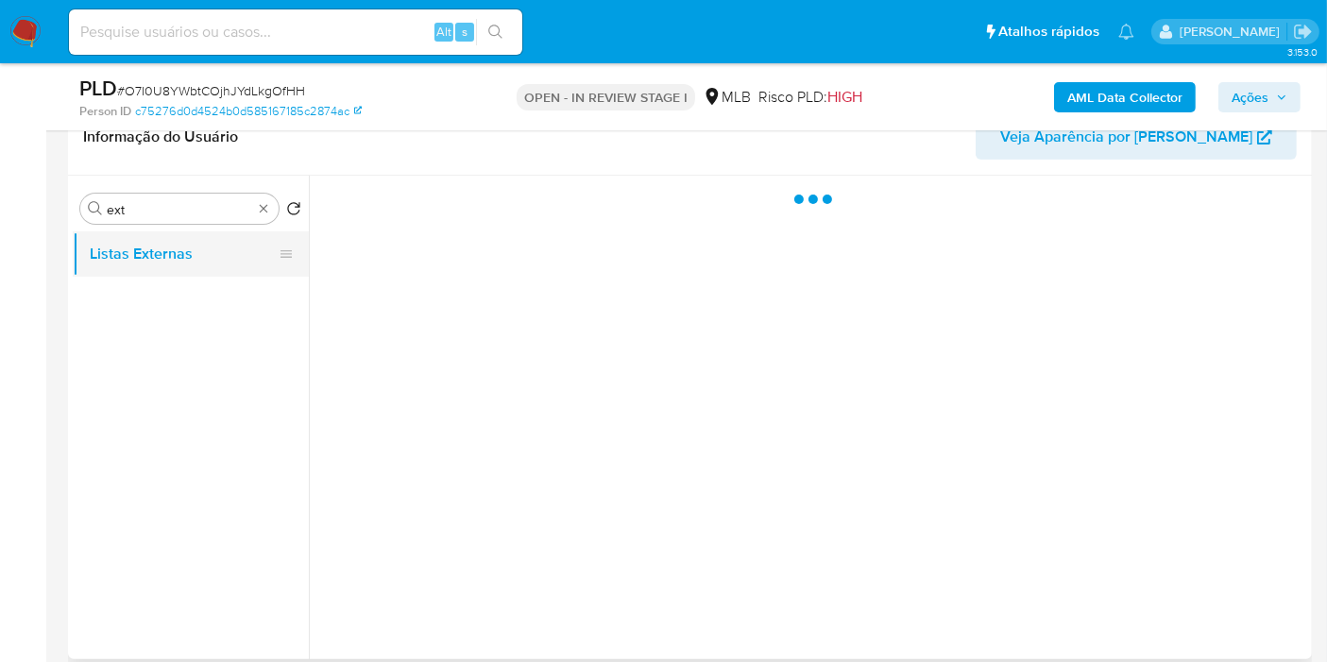
select select "10"
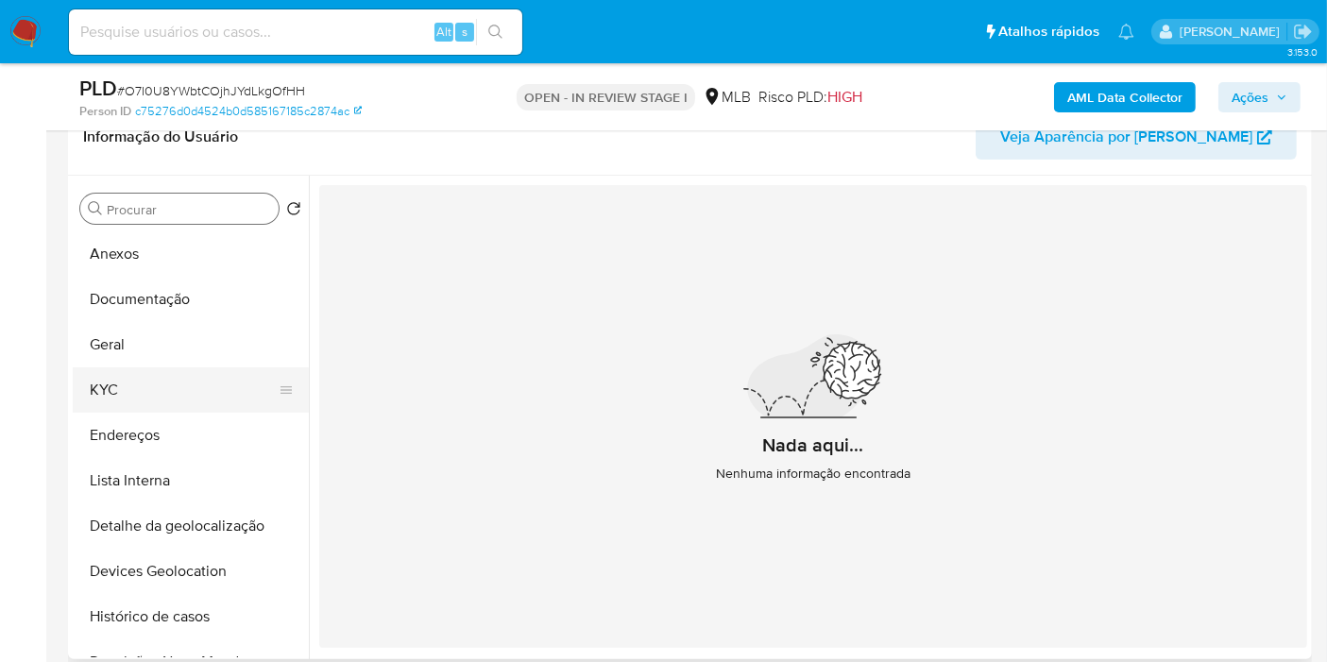
click at [208, 392] on button "KYC" at bounding box center [183, 389] width 221 height 45
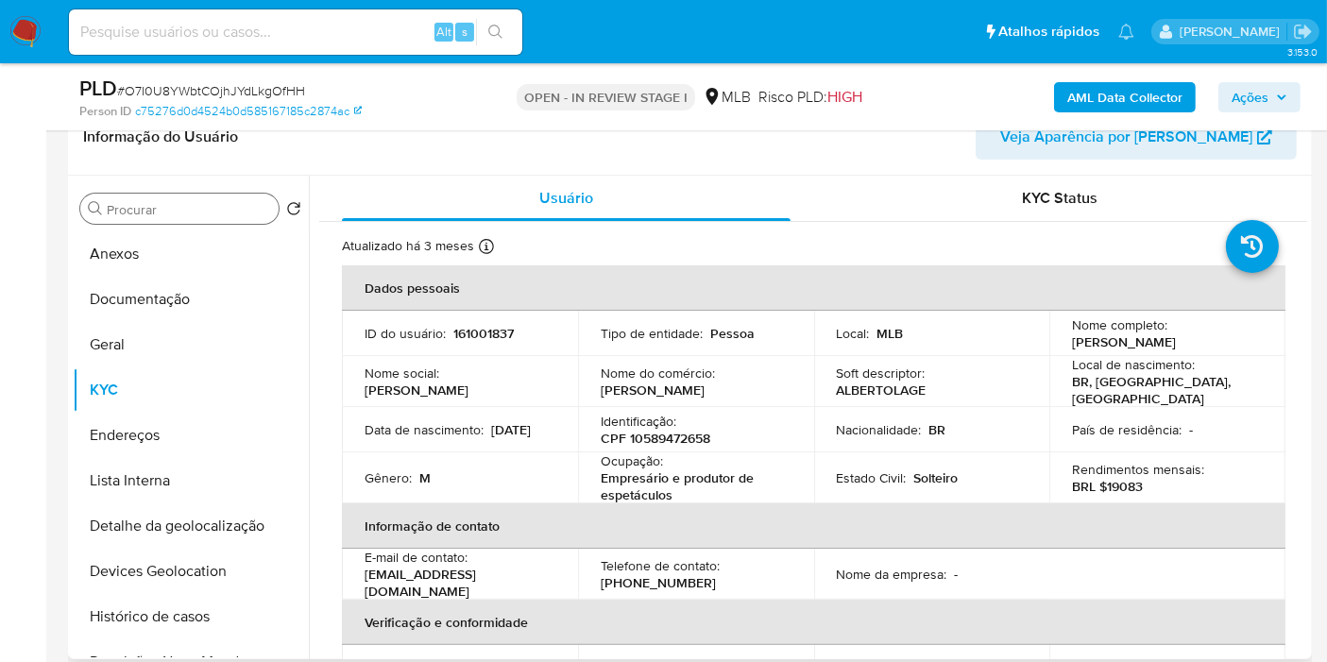
drag, startPoint x: 1067, startPoint y: 335, endPoint x: 1138, endPoint y: 351, distance: 73.6
click at [1138, 350] on p "Alberto Lage Paula Carvalho Rezende" at bounding box center [1124, 341] width 104 height 17
copy p "Alberto Lage Paula Carvalho Rezende"
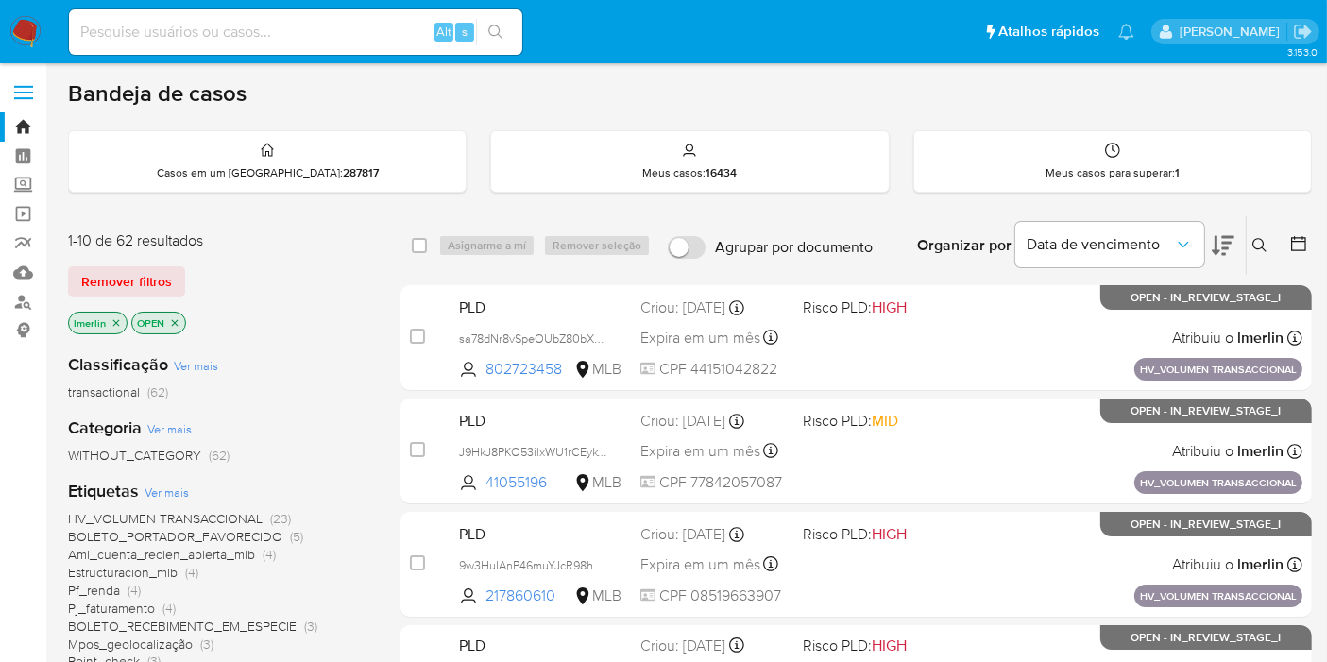
click at [117, 317] on icon "close-filter" at bounding box center [116, 322] width 11 height 11
